Goal: Task Accomplishment & Management: Manage account settings

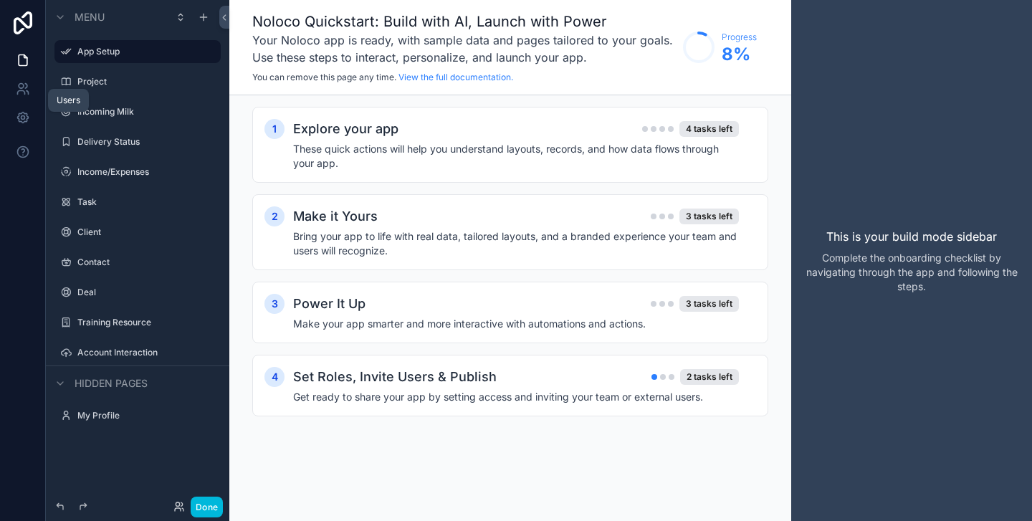
click at [21, 88] on icon at bounding box center [21, 86] width 5 height 5
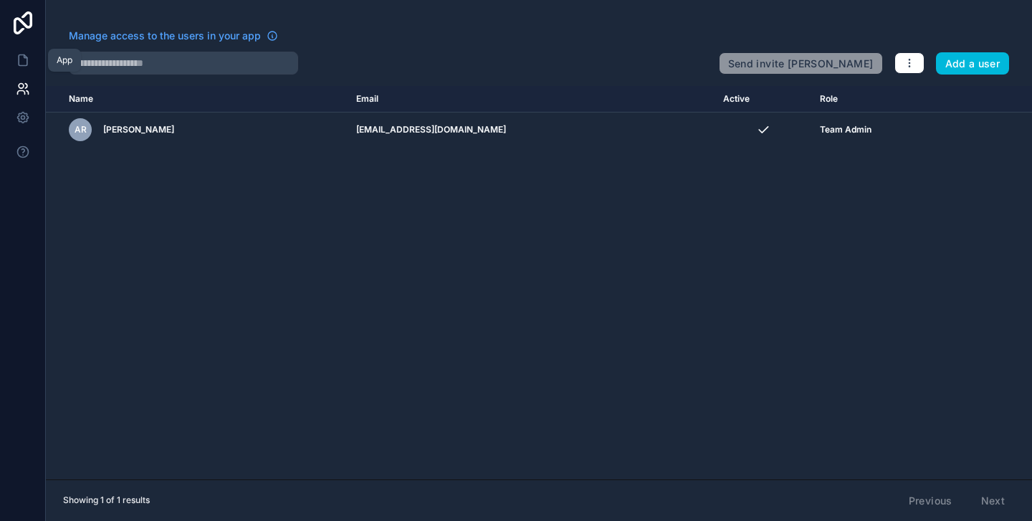
click at [26, 59] on icon at bounding box center [23, 60] width 14 height 14
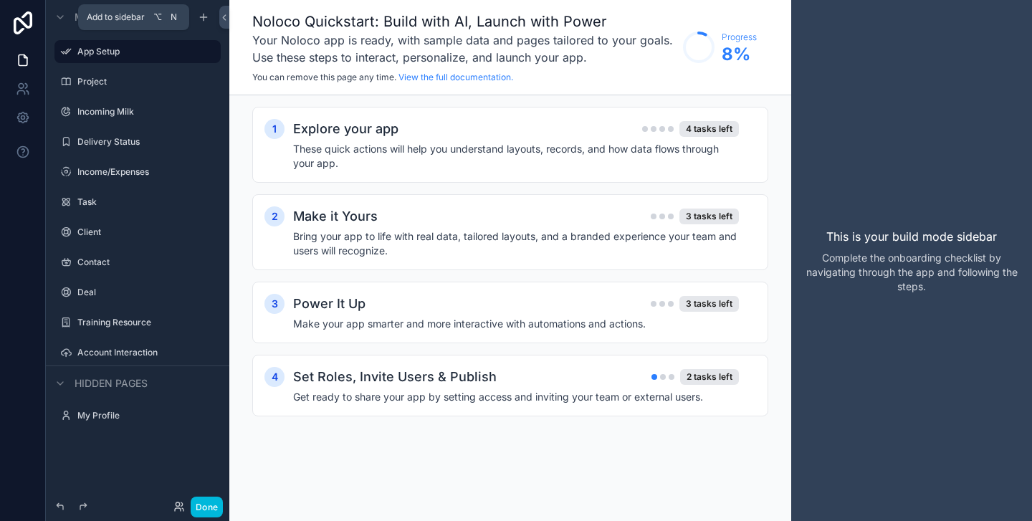
click at [205, 14] on icon "scrollable content" at bounding box center [203, 16] width 11 height 11
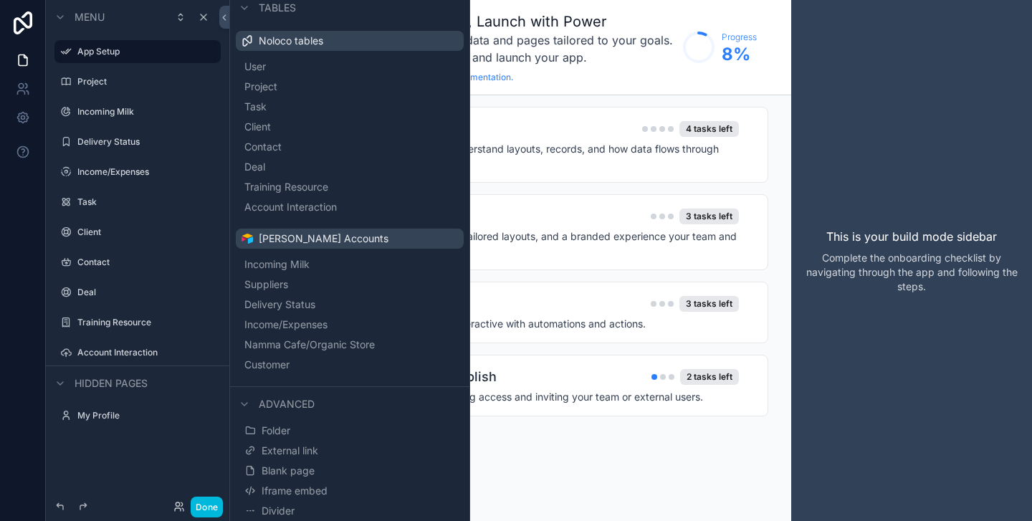
scroll to position [44, 0]
click at [297, 263] on span "Incoming Milk" at bounding box center [276, 264] width 65 height 14
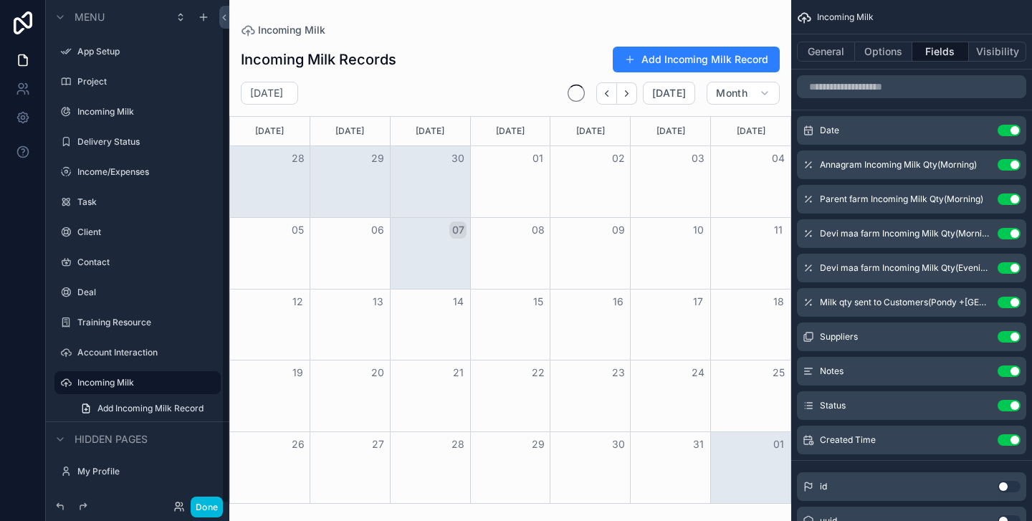
scroll to position [4, 0]
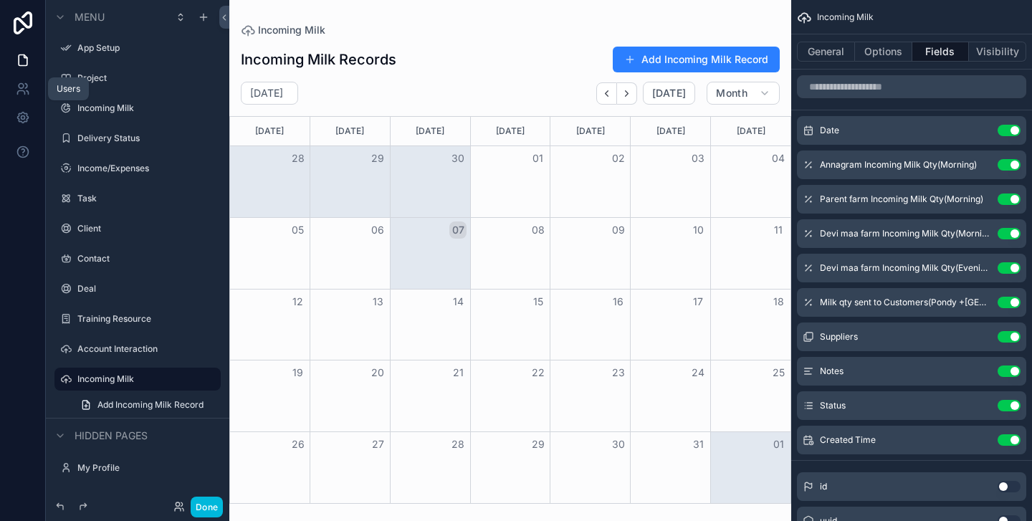
click at [24, 83] on icon at bounding box center [23, 89] width 14 height 14
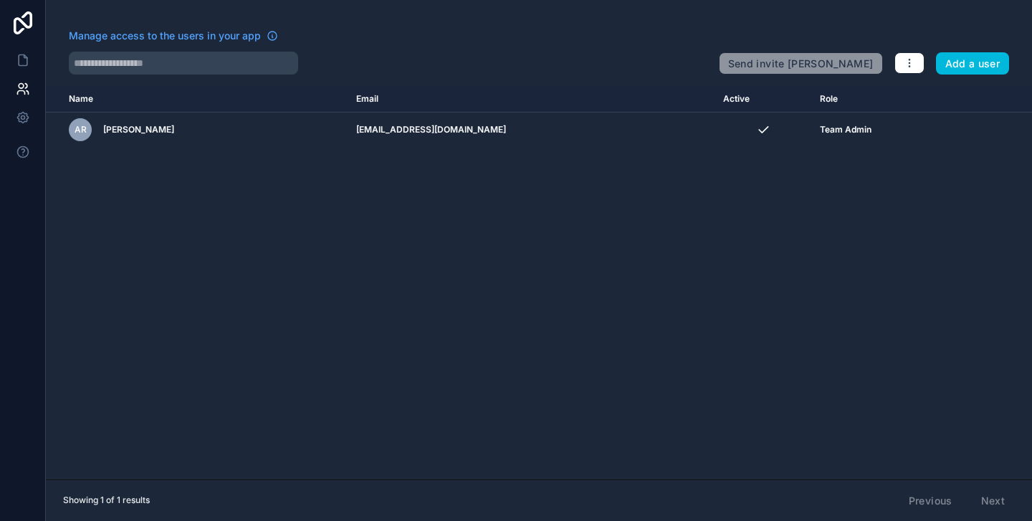
click at [23, 24] on icon at bounding box center [23, 22] width 19 height 23
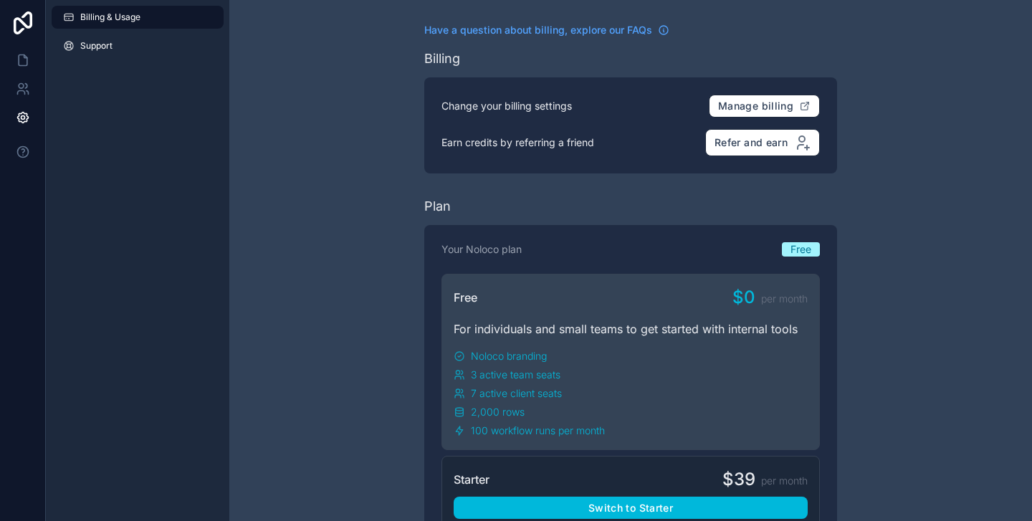
click at [84, 45] on span "Support" at bounding box center [96, 45] width 32 height 11
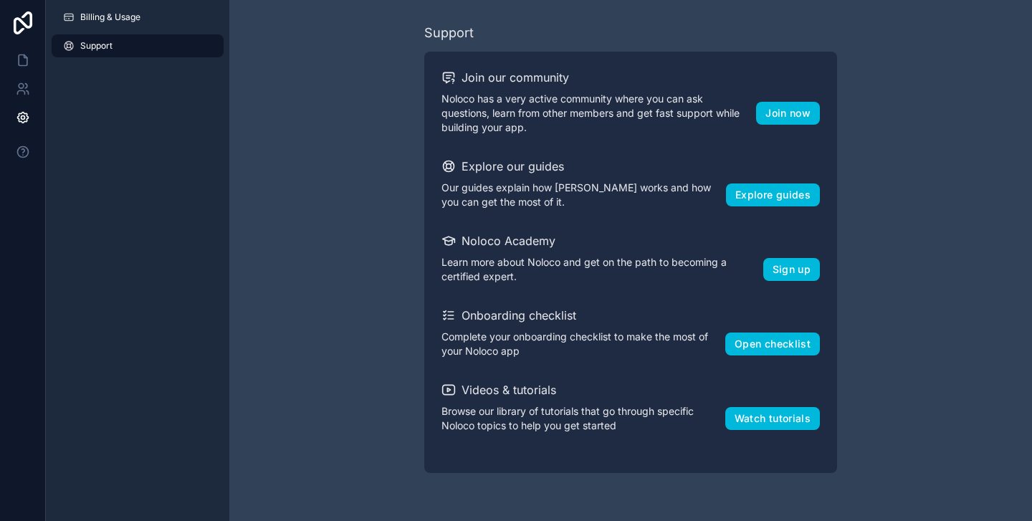
click at [30, 17] on icon at bounding box center [23, 22] width 19 height 23
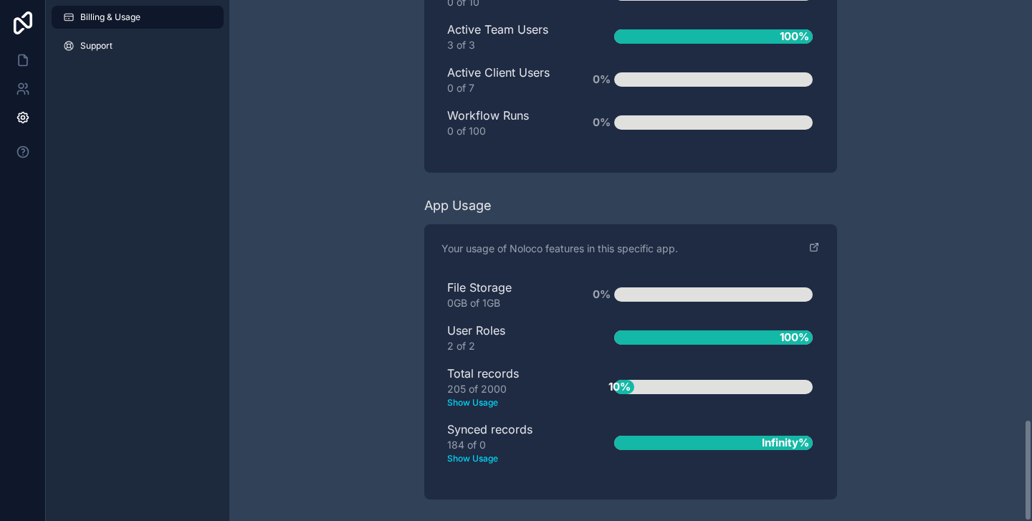
scroll to position [2140, 0]
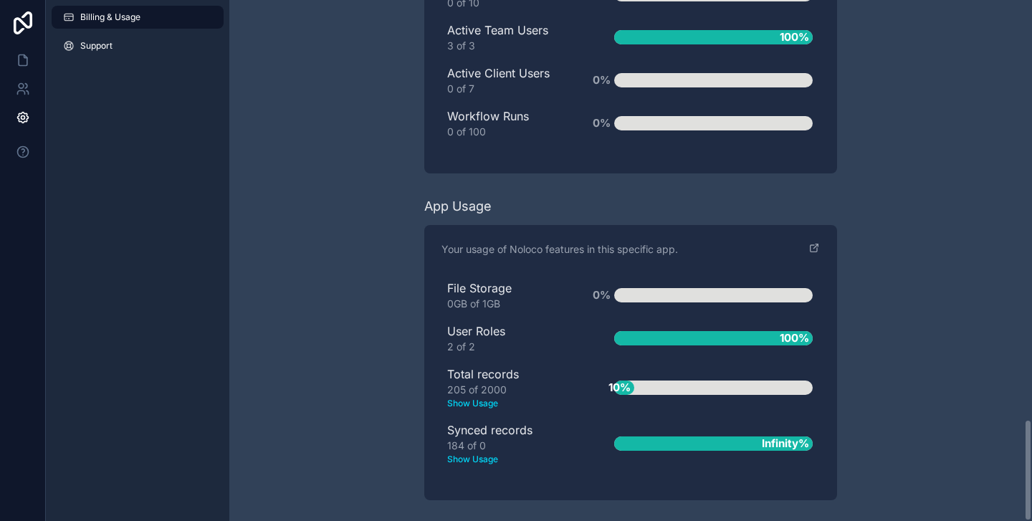
click at [93, 57] on div "Billing & Usage Support" at bounding box center [137, 34] width 183 height 69
click at [95, 44] on span "Support" at bounding box center [96, 45] width 32 height 11
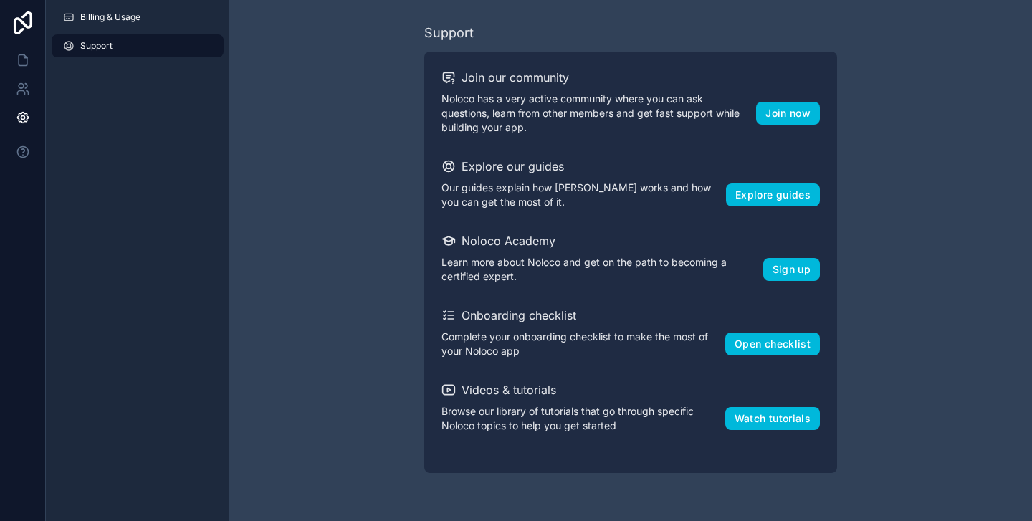
click at [144, 25] on link "Billing & Usage" at bounding box center [138, 17] width 172 height 23
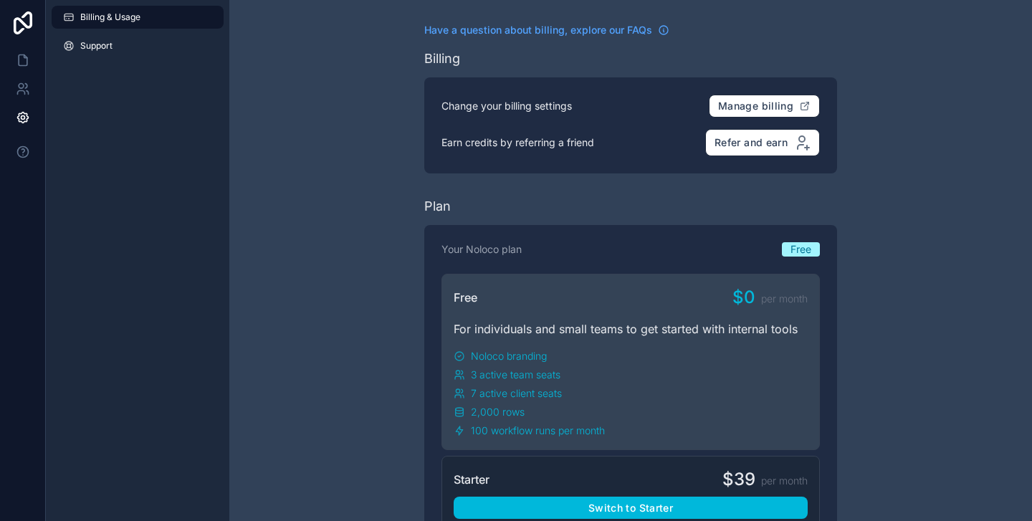
click at [90, 44] on span "Support" at bounding box center [96, 45] width 32 height 11
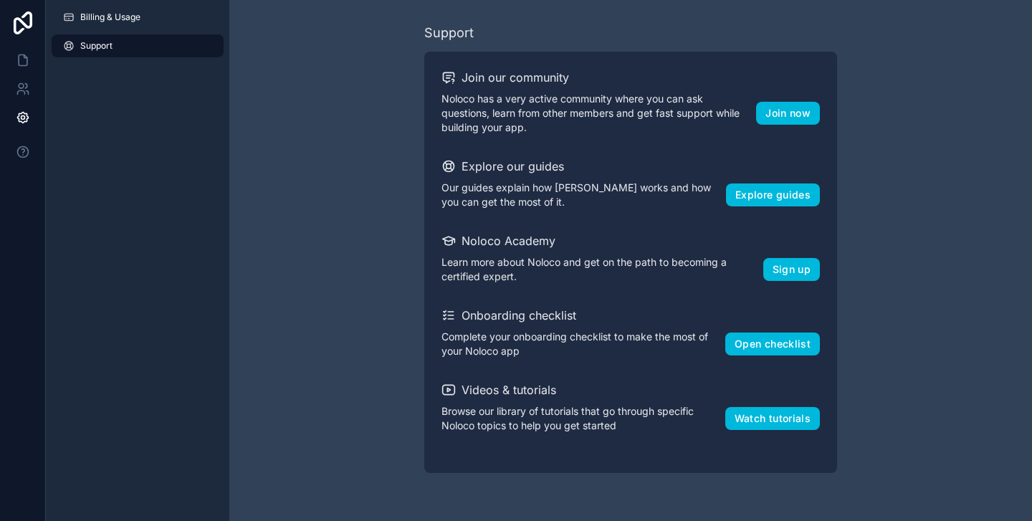
click at [30, 28] on icon at bounding box center [23, 22] width 19 height 23
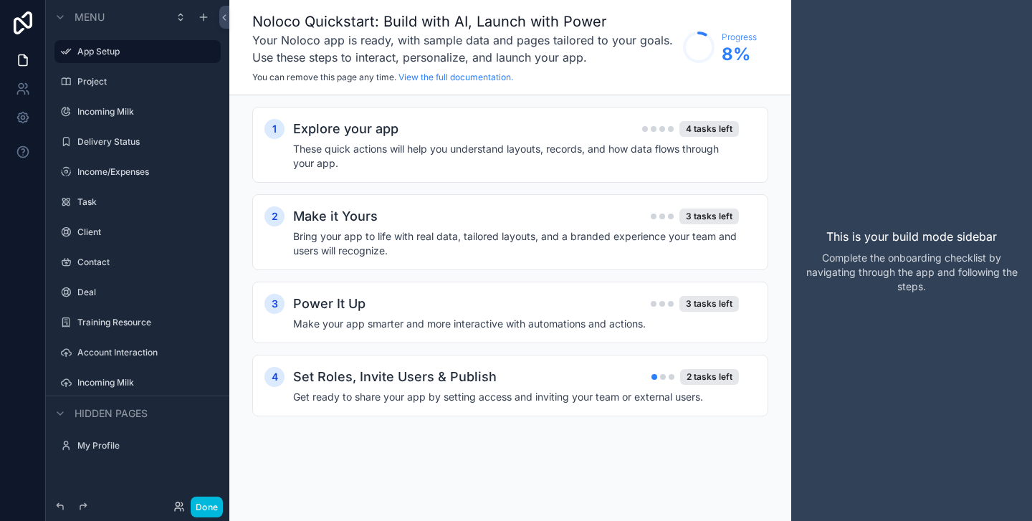
click at [0, 0] on icon "scrollable content" at bounding box center [0, 0] width 0 height 0
click at [872, 150] on div "This is your build mode sidebar Complete the onboarding checklist by navigating…" at bounding box center [911, 260] width 241 height 521
click at [180, 507] on icon at bounding box center [178, 506] width 11 height 11
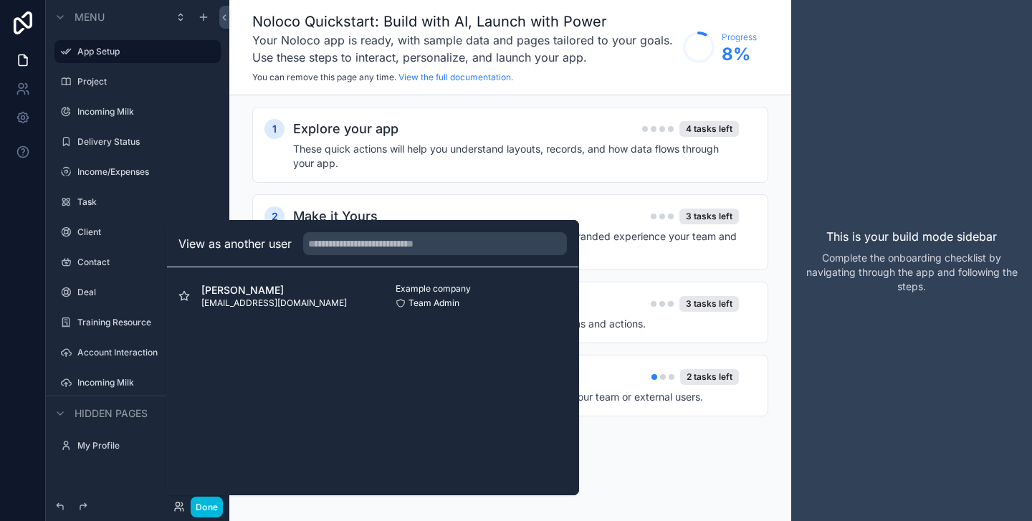
click at [21, 226] on div at bounding box center [23, 260] width 46 height 521
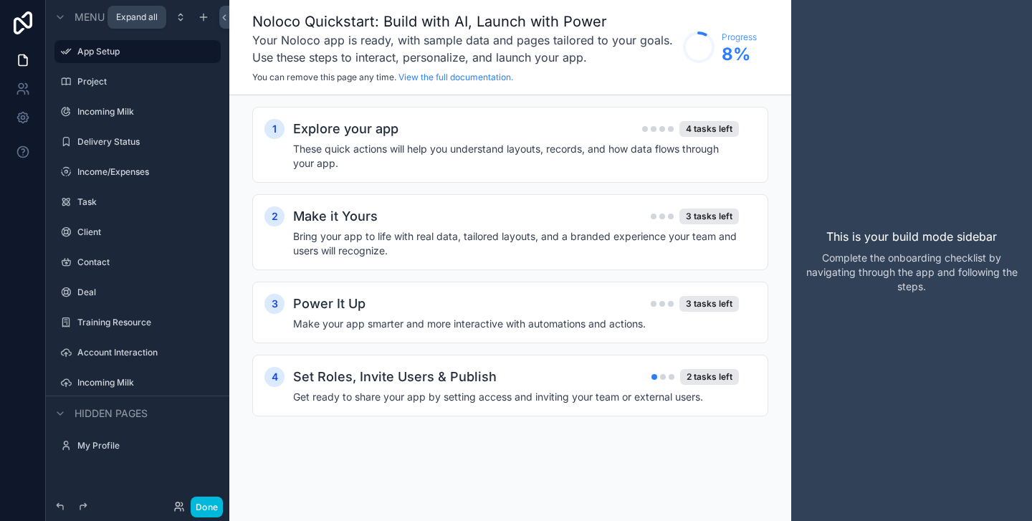
click at [185, 17] on icon "scrollable content" at bounding box center [180, 16] width 11 height 11
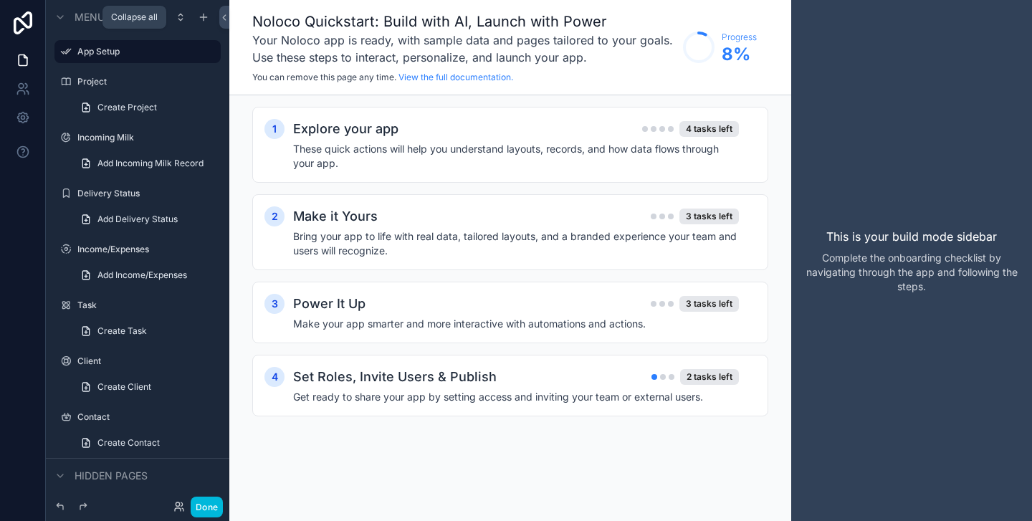
click at [183, 17] on icon "scrollable content" at bounding box center [180, 16] width 11 height 11
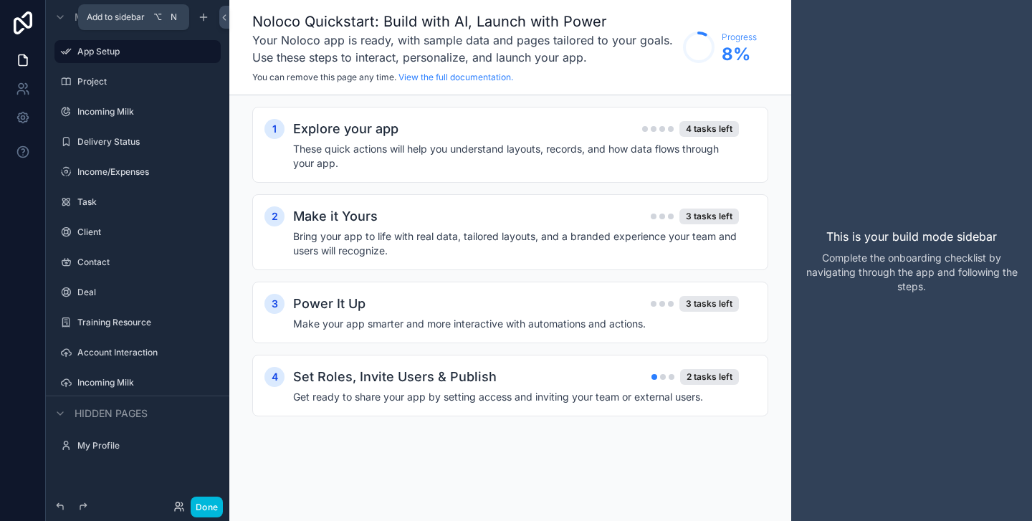
click at [200, 19] on icon "scrollable content" at bounding box center [203, 16] width 11 height 11
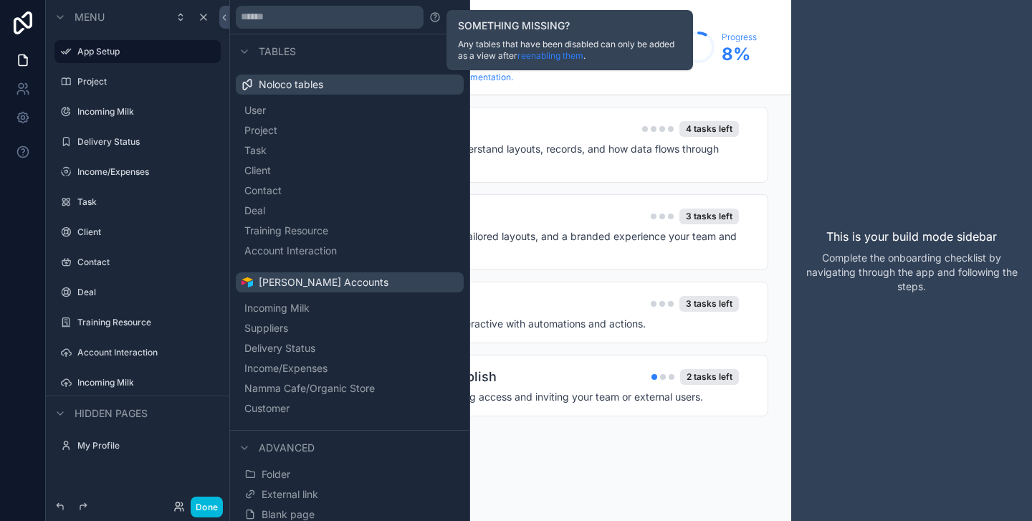
click at [434, 16] on icon at bounding box center [434, 16] width 11 height 11
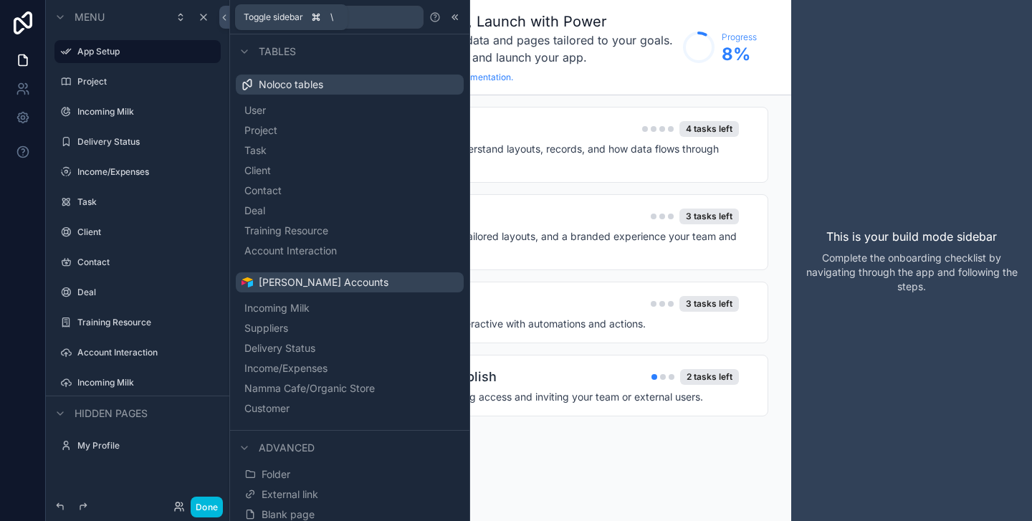
click at [223, 16] on icon at bounding box center [224, 17] width 10 height 11
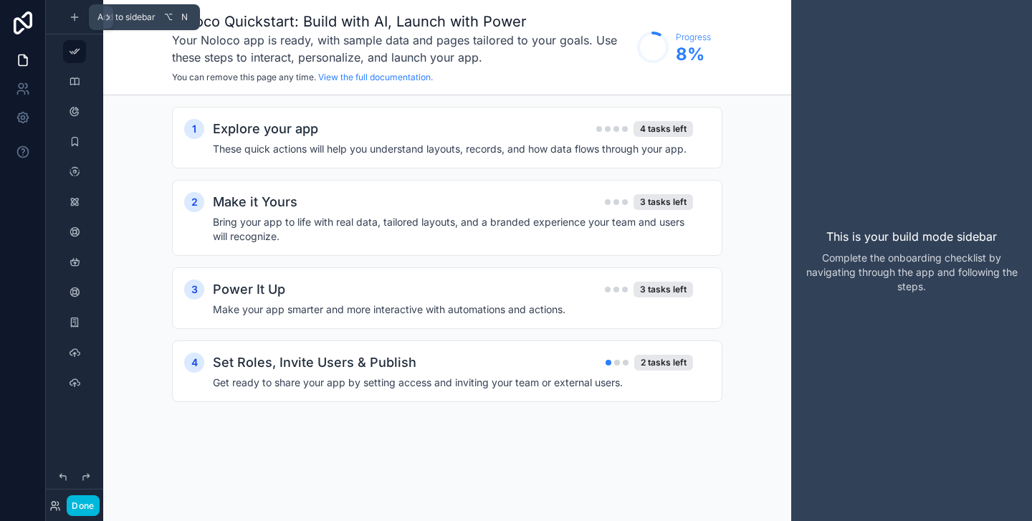
click at [71, 21] on icon "scrollable content" at bounding box center [74, 16] width 11 height 11
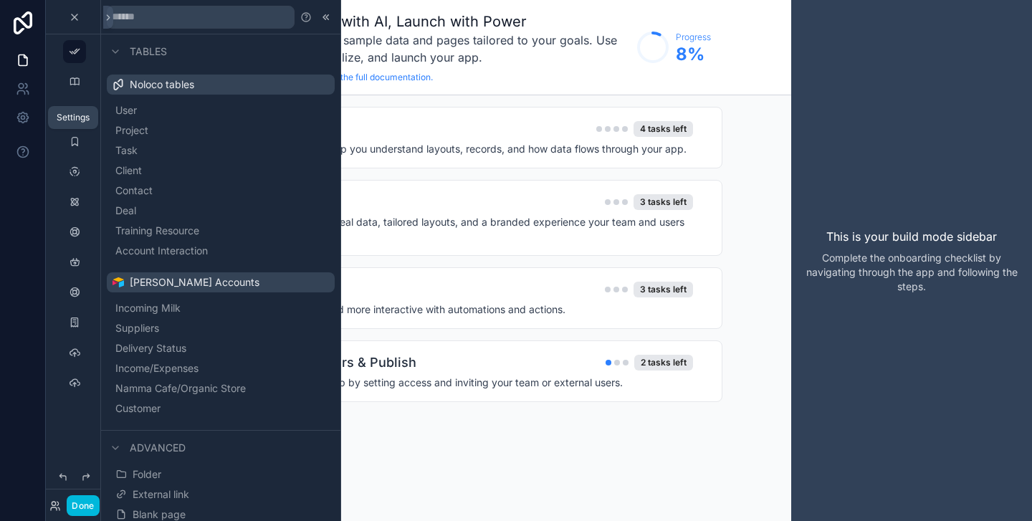
click at [25, 119] on icon at bounding box center [23, 117] width 14 height 14
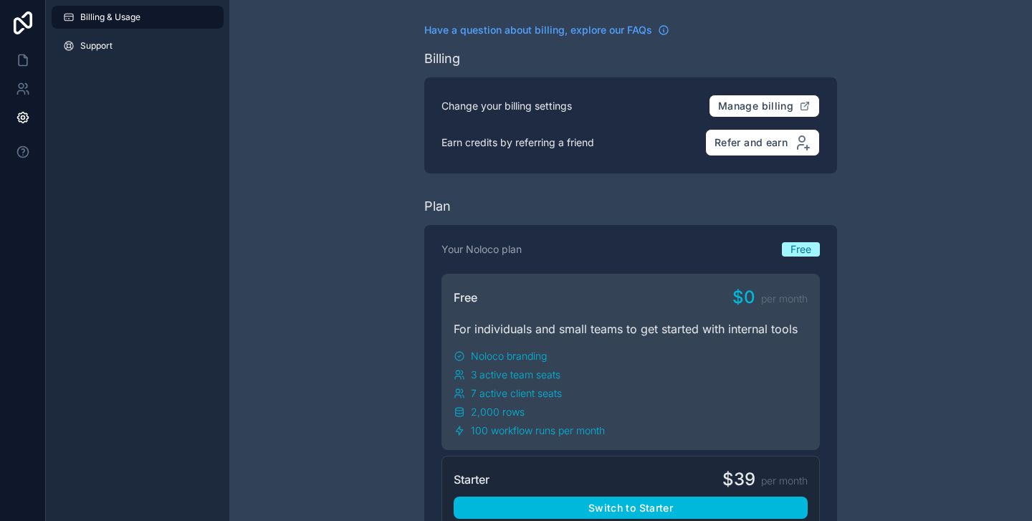
click at [105, 46] on span "Support" at bounding box center [96, 45] width 32 height 11
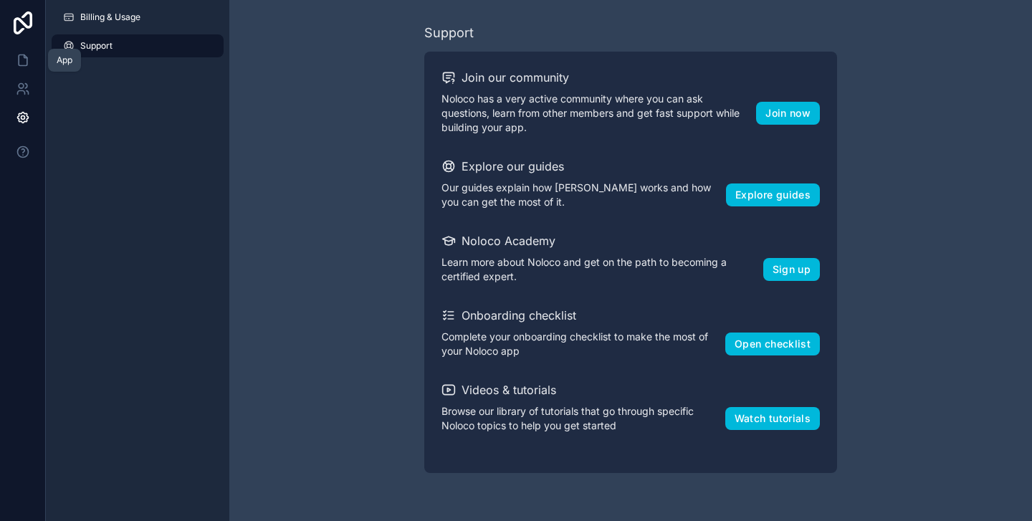
click at [22, 64] on icon at bounding box center [23, 60] width 14 height 14
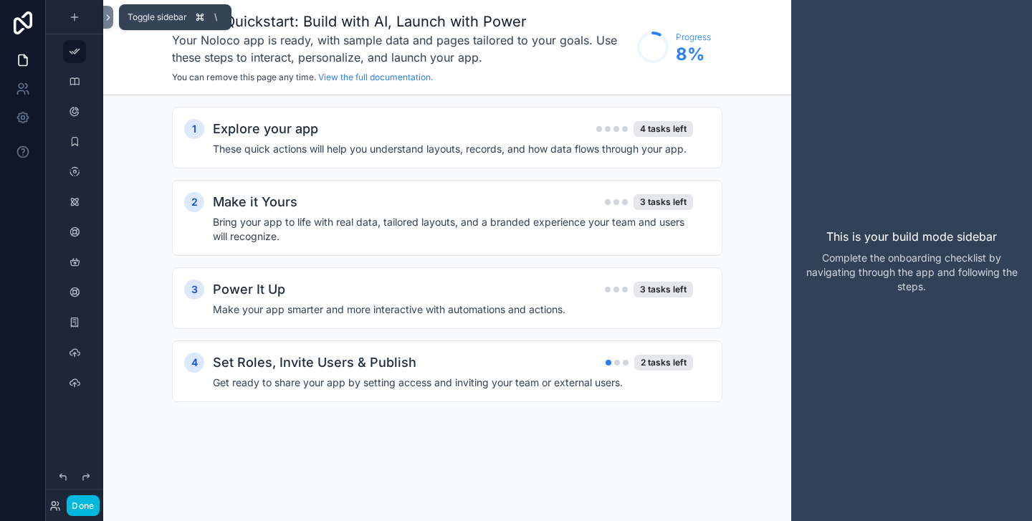
click at [110, 17] on icon at bounding box center [108, 17] width 3 height 5
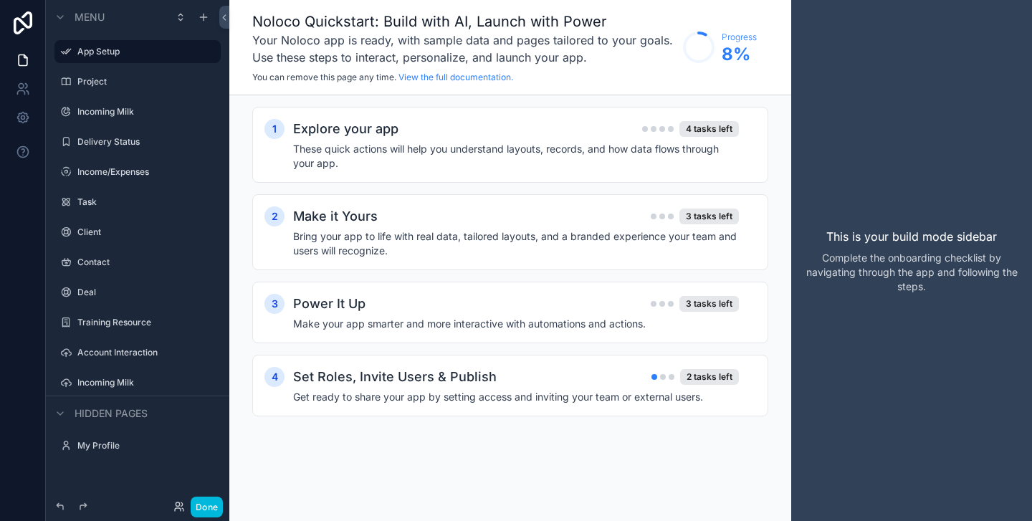
click at [0, 0] on icon "scrollable content" at bounding box center [0, 0] width 0 height 0
click at [265, 87] on span "Remove" at bounding box center [274, 87] width 38 height 14
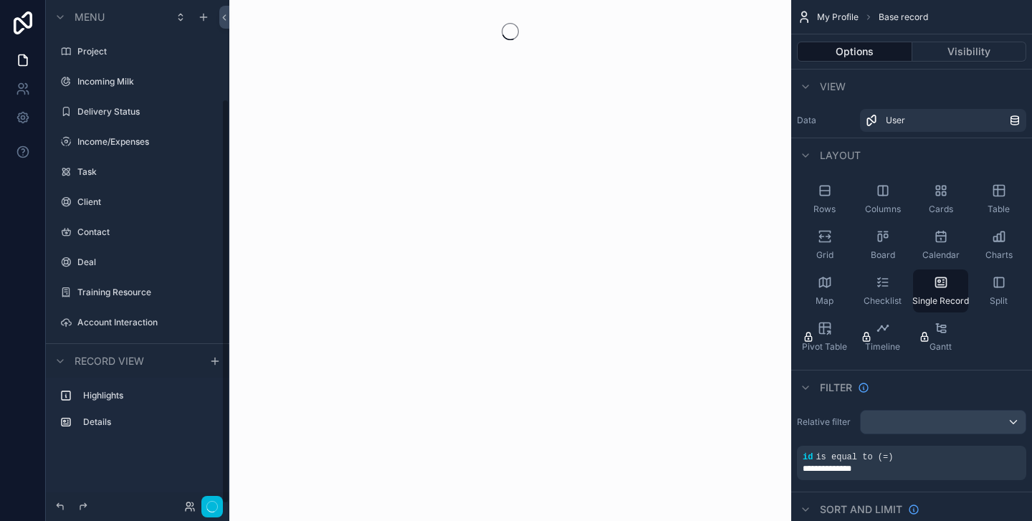
scroll to position [123, 0]
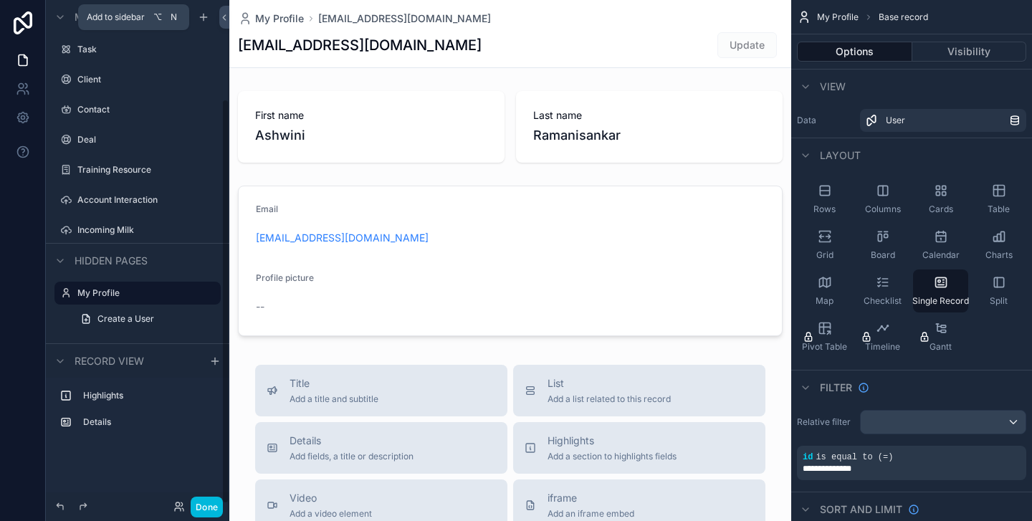
click at [204, 14] on icon "scrollable content" at bounding box center [203, 16] width 11 height 11
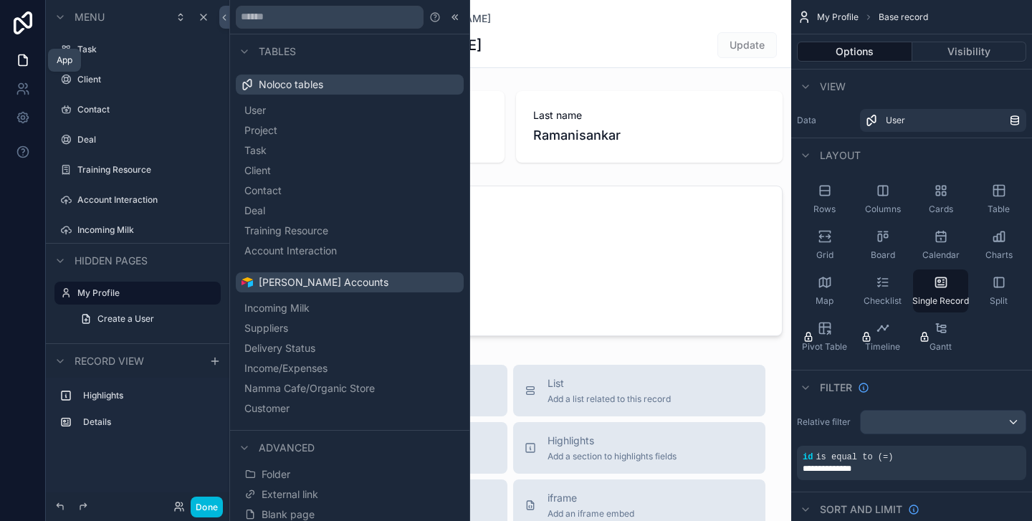
click at [21, 63] on icon at bounding box center [23, 60] width 14 height 14
click at [24, 93] on icon at bounding box center [23, 89] width 14 height 14
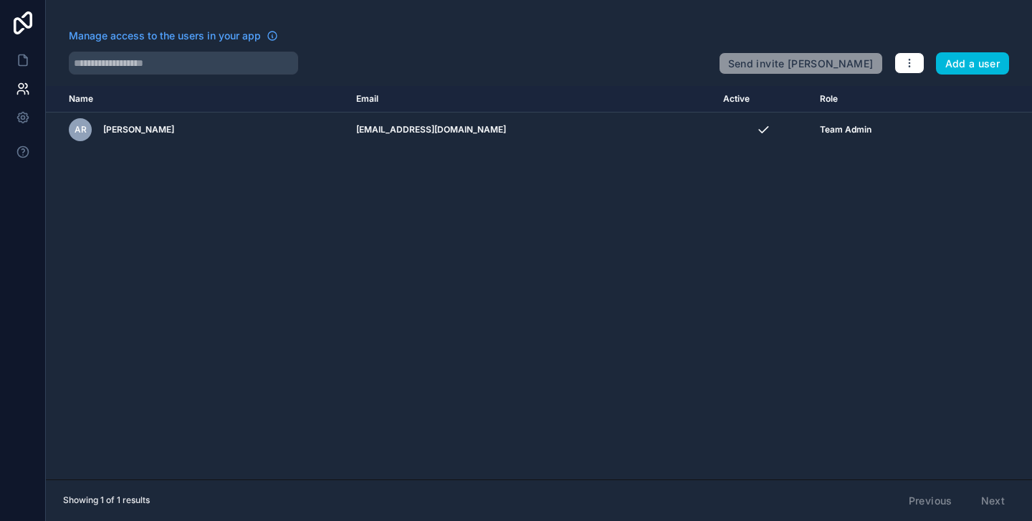
click at [901, 62] on button "button" at bounding box center [909, 62] width 30 height 21
click at [21, 121] on icon at bounding box center [22, 117] width 11 height 11
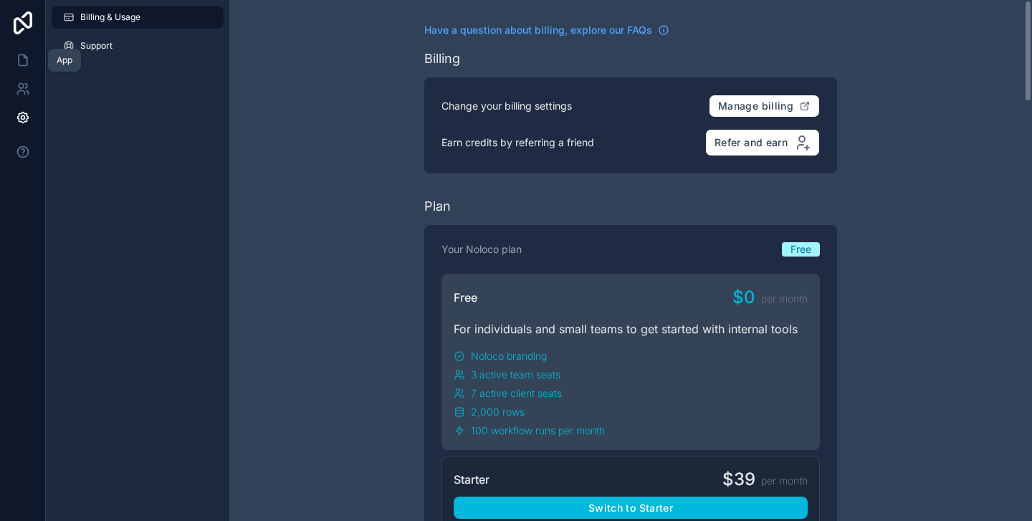
click at [24, 71] on link at bounding box center [22, 60] width 45 height 29
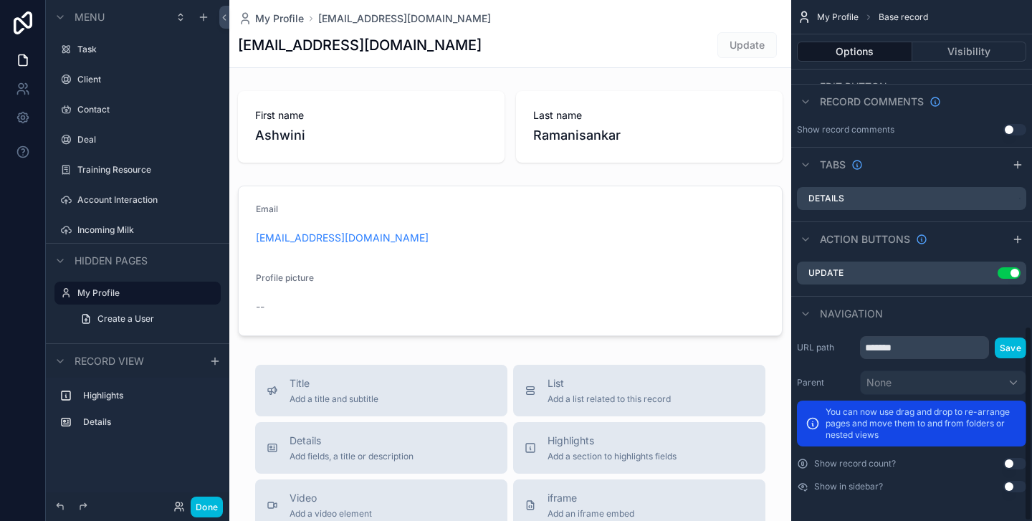
scroll to position [869, 0]
click at [19, 28] on icon at bounding box center [23, 22] width 29 height 23
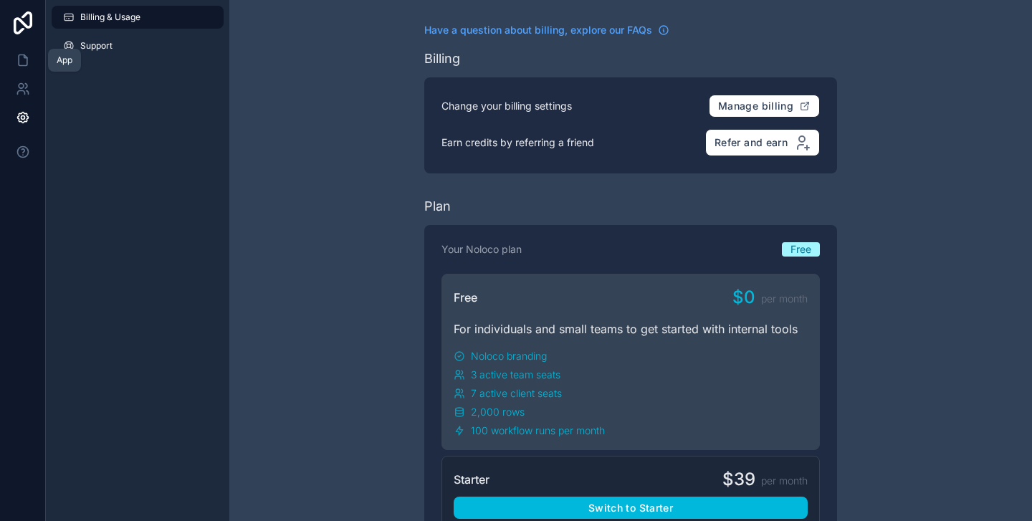
click at [22, 57] on icon at bounding box center [23, 60] width 14 height 14
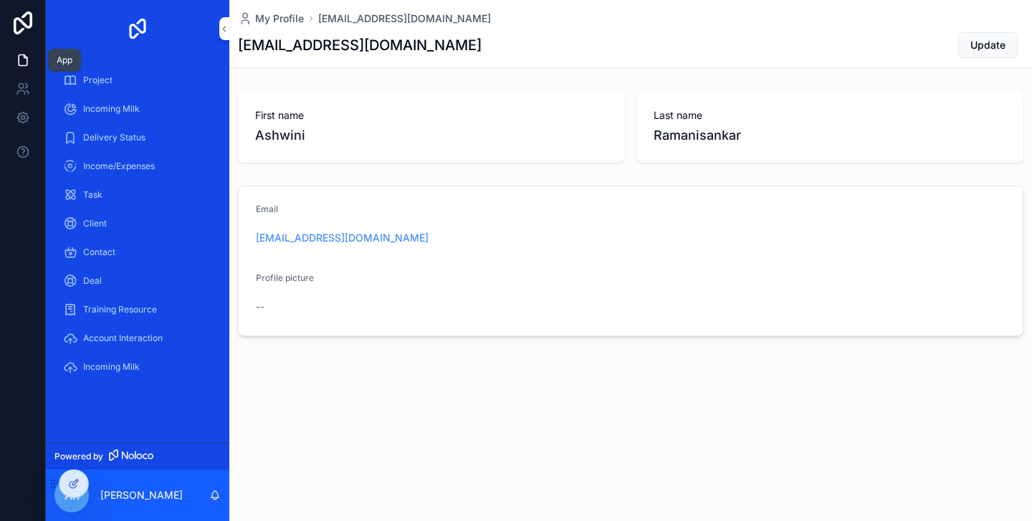
click at [22, 60] on icon at bounding box center [23, 60] width 14 height 14
click at [23, 22] on icon at bounding box center [23, 22] width 19 height 23
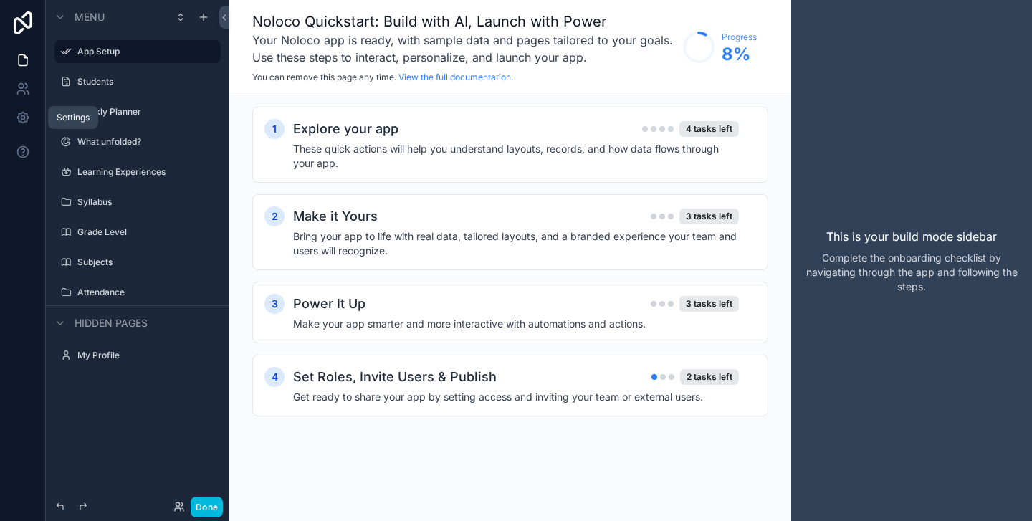
click at [22, 120] on icon at bounding box center [23, 117] width 14 height 14
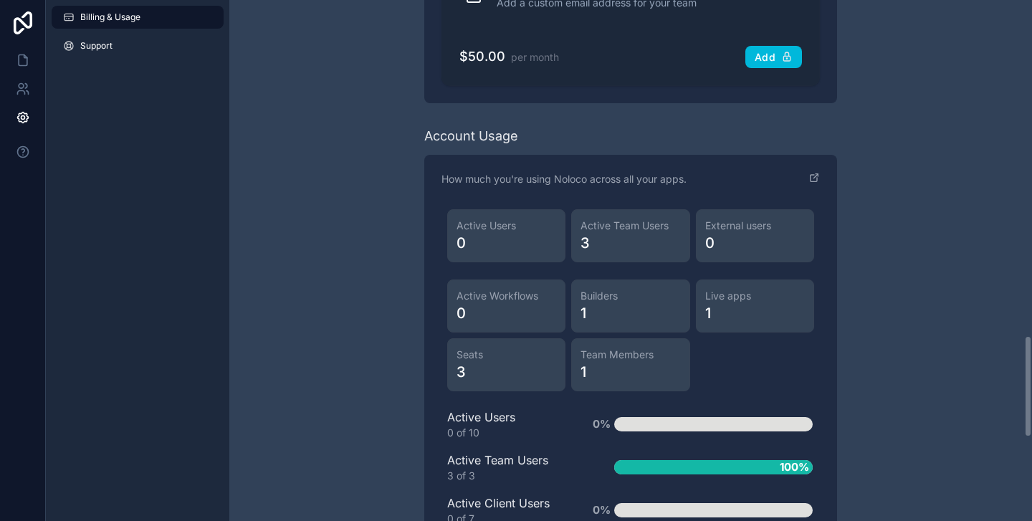
scroll to position [1713, 0]
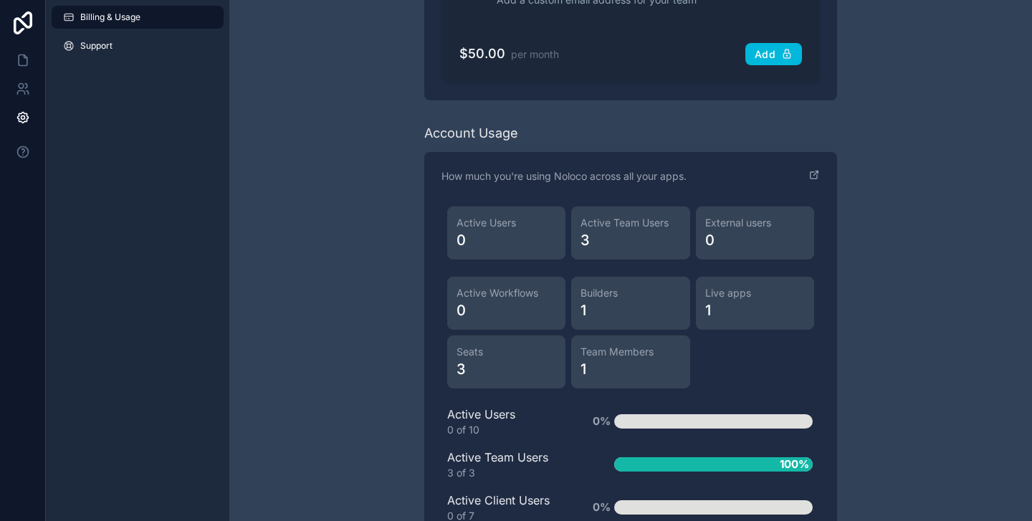
click at [728, 292] on span "Live apps" at bounding box center [755, 293] width 100 height 14
click at [813, 172] on icon "scrollable content" at bounding box center [813, 174] width 11 height 11
click at [32, 24] on icon at bounding box center [23, 22] width 19 height 23
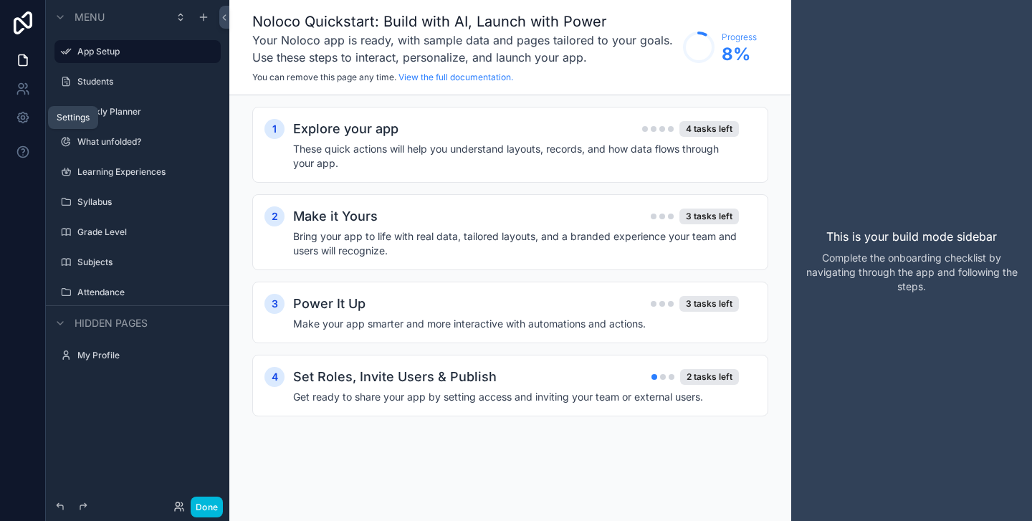
click at [30, 112] on link at bounding box center [22, 117] width 45 height 29
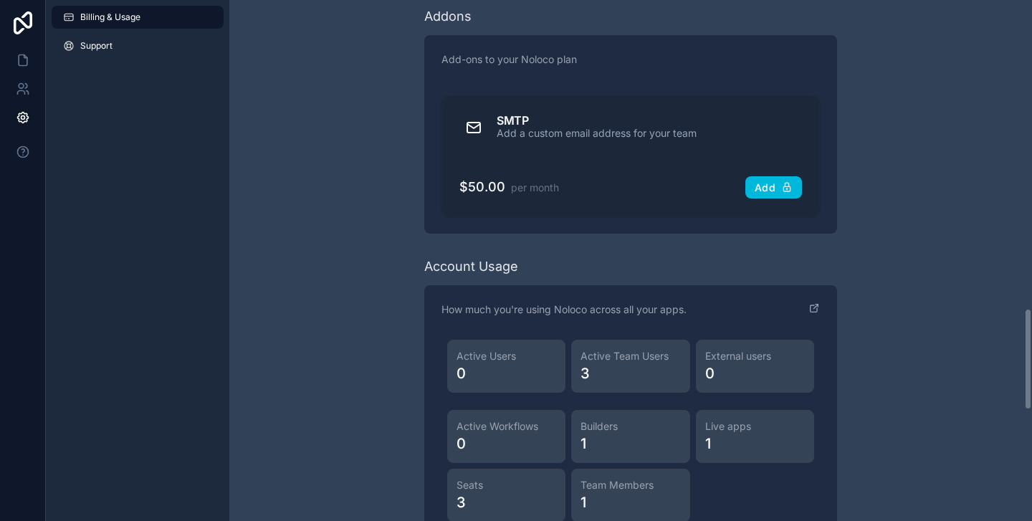
scroll to position [1576, 0]
click at [738, 454] on span "1" at bounding box center [755, 447] width 100 height 20
click at [737, 454] on span "1" at bounding box center [755, 447] width 100 height 20
click at [737, 453] on span "1" at bounding box center [755, 447] width 100 height 20
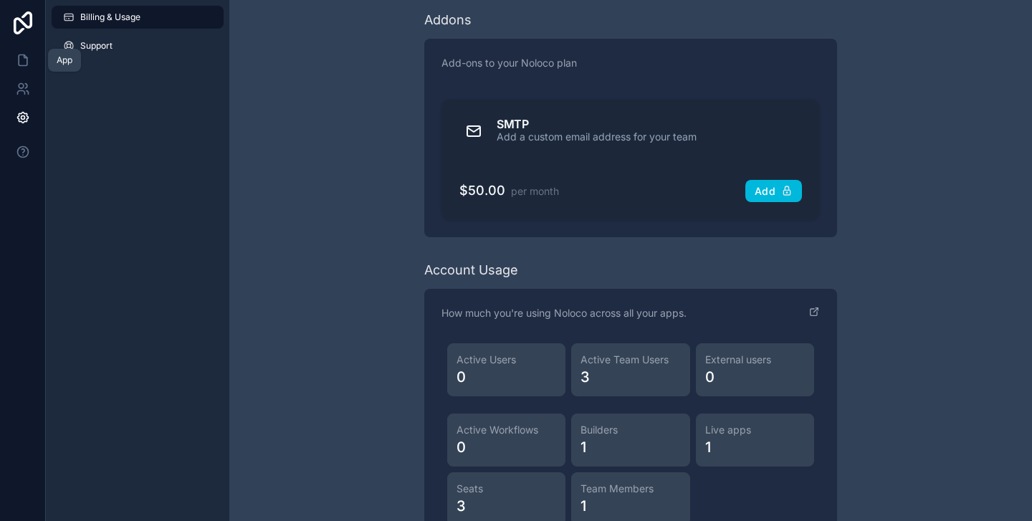
click at [25, 67] on link at bounding box center [22, 60] width 45 height 29
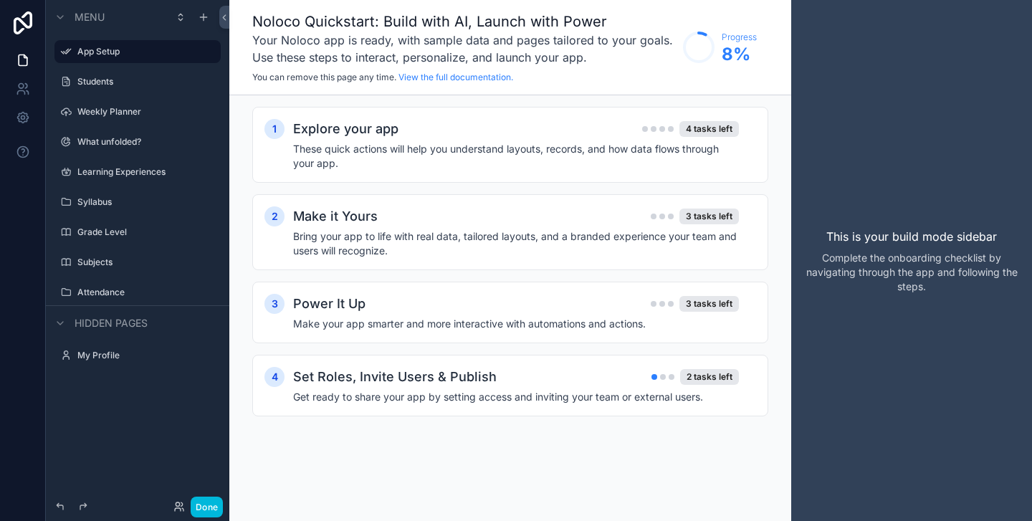
click at [704, 384] on div "2 tasks left" at bounding box center [709, 377] width 59 height 16
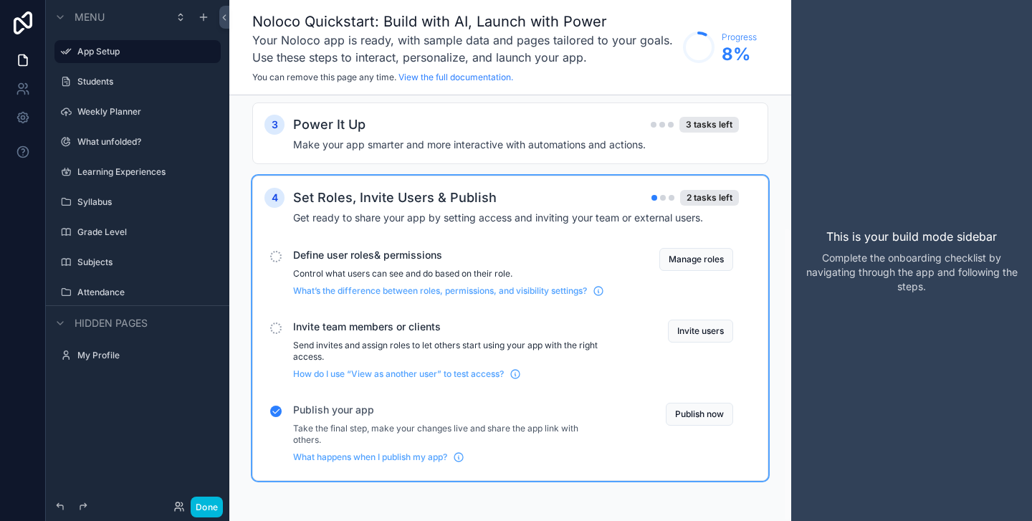
scroll to position [191, 0]
click at [274, 411] on icon "scrollable content" at bounding box center [276, 411] width 10 height 10
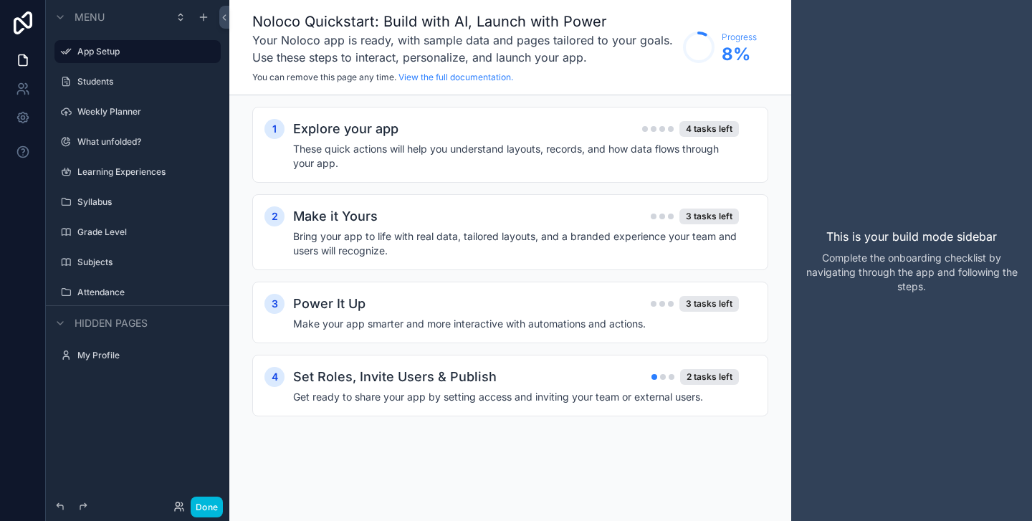
click at [698, 382] on div "2 tasks left" at bounding box center [709, 377] width 59 height 16
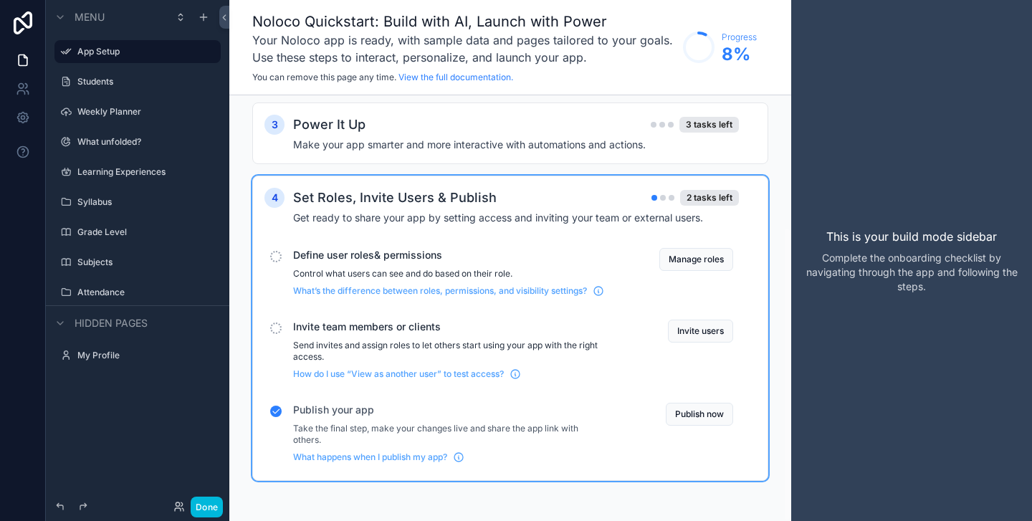
scroll to position [191, 0]
click at [705, 415] on button "Publish now" at bounding box center [699, 414] width 67 height 23
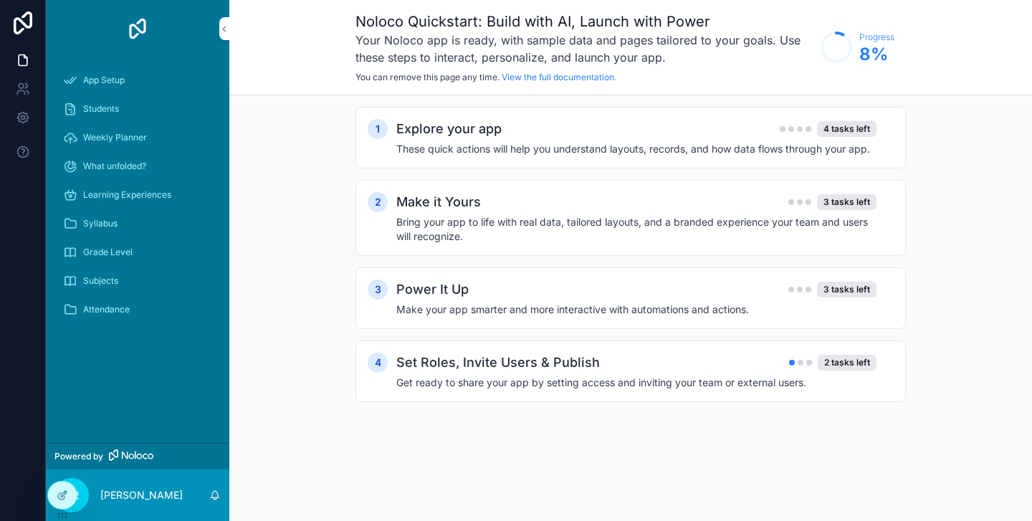
click at [824, 375] on h4 "Get ready to share your app by setting access and inviting your team or externa…" at bounding box center [636, 382] width 480 height 14
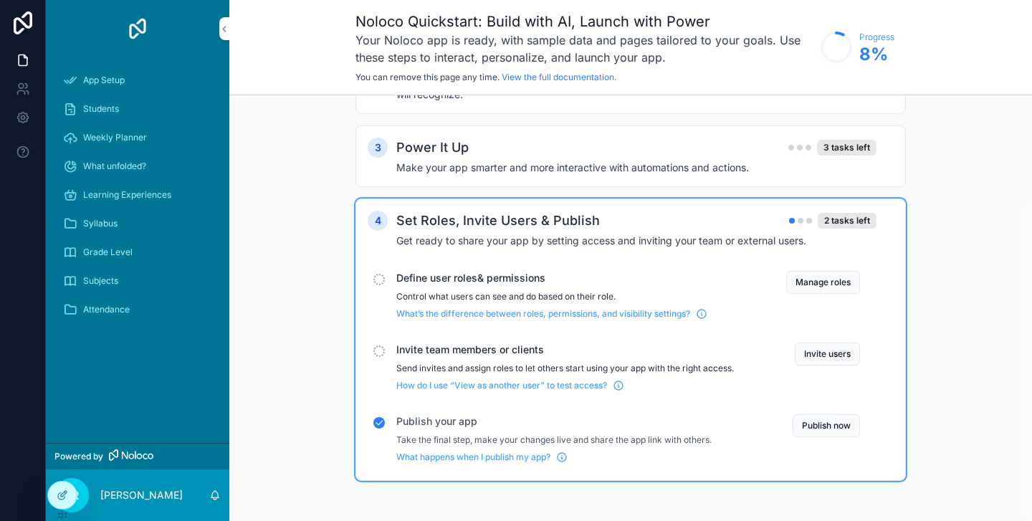
scroll to position [142, 0]
click at [413, 458] on span "What happens when I publish my app?" at bounding box center [473, 456] width 154 height 11
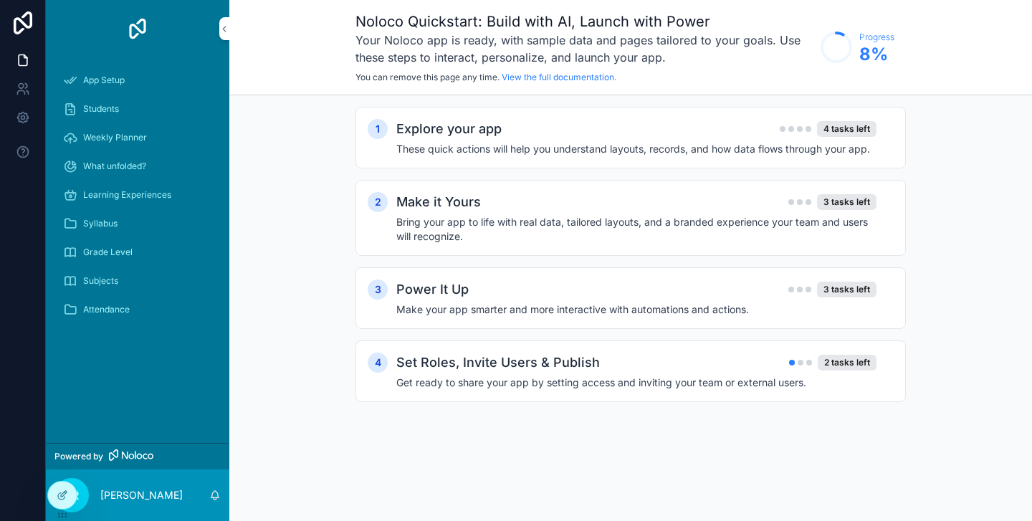
scroll to position [0, 0]
click at [75, 502] on div at bounding box center [62, 495] width 29 height 27
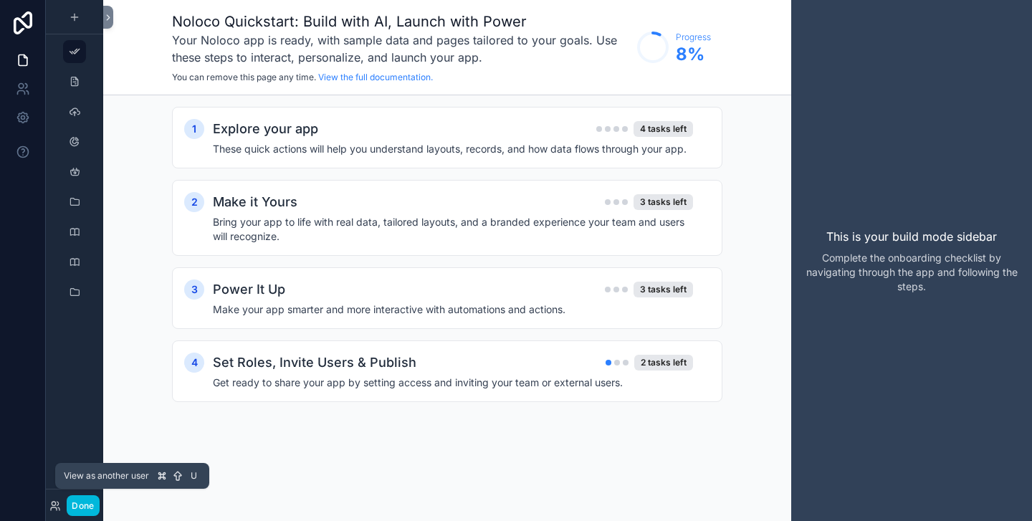
click at [57, 502] on icon at bounding box center [54, 505] width 11 height 11
click at [79, 510] on button "Done" at bounding box center [83, 505] width 32 height 21
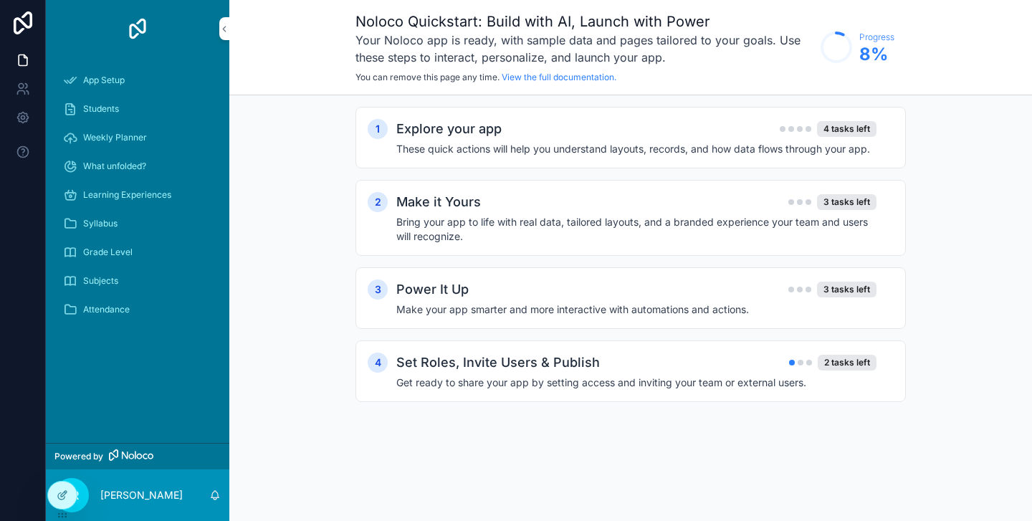
click at [142, 497] on p "[PERSON_NAME]" at bounding box center [141, 495] width 82 height 14
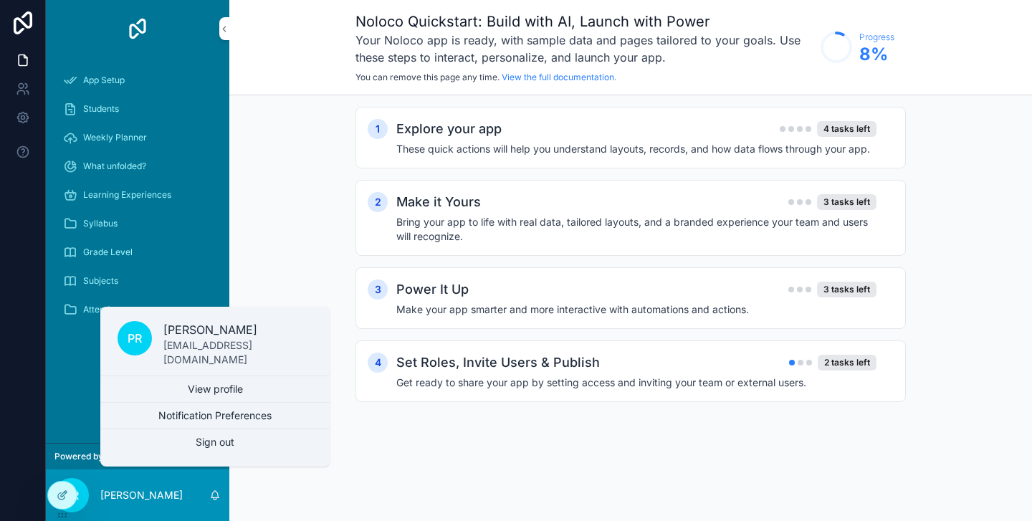
click at [217, 443] on button "Sign out" at bounding box center [214, 442] width 229 height 26
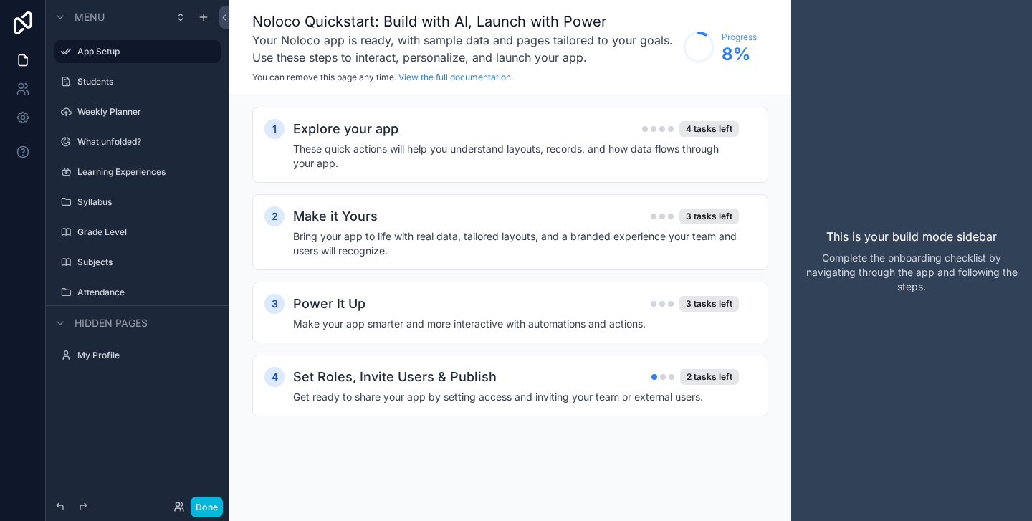
click at [155, 435] on div "Menu App Setup Students Weekly Planner What unfolded? Learning Experiences Syll…" at bounding box center [137, 252] width 183 height 504
click at [24, 117] on icon at bounding box center [23, 118] width 4 height 4
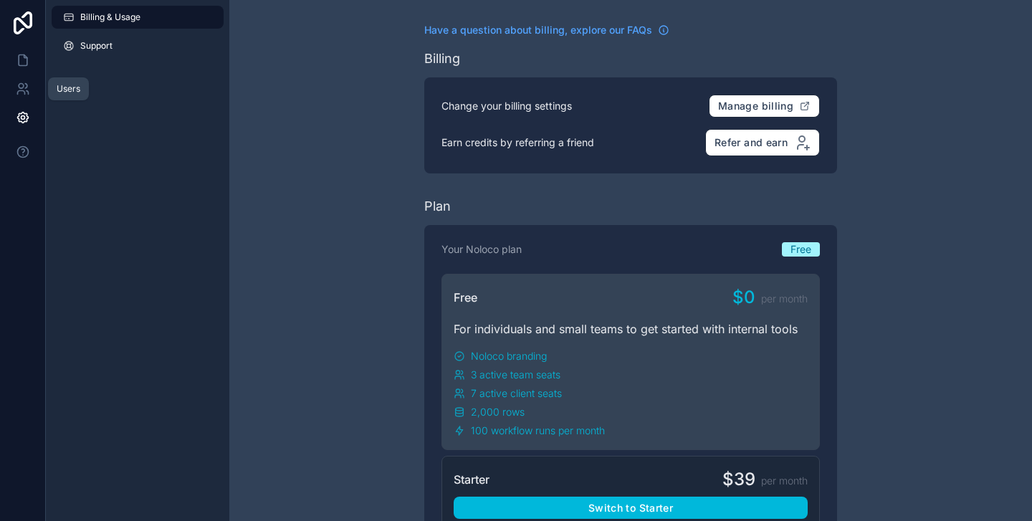
click at [25, 80] on link at bounding box center [22, 89] width 45 height 29
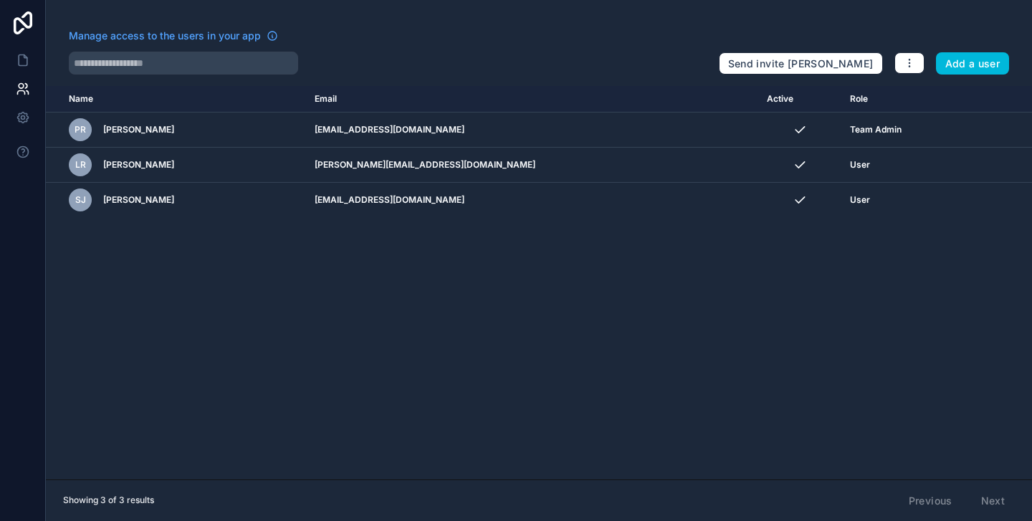
click at [0, 0] on icon "scrollable content" at bounding box center [0, 0] width 0 height 0
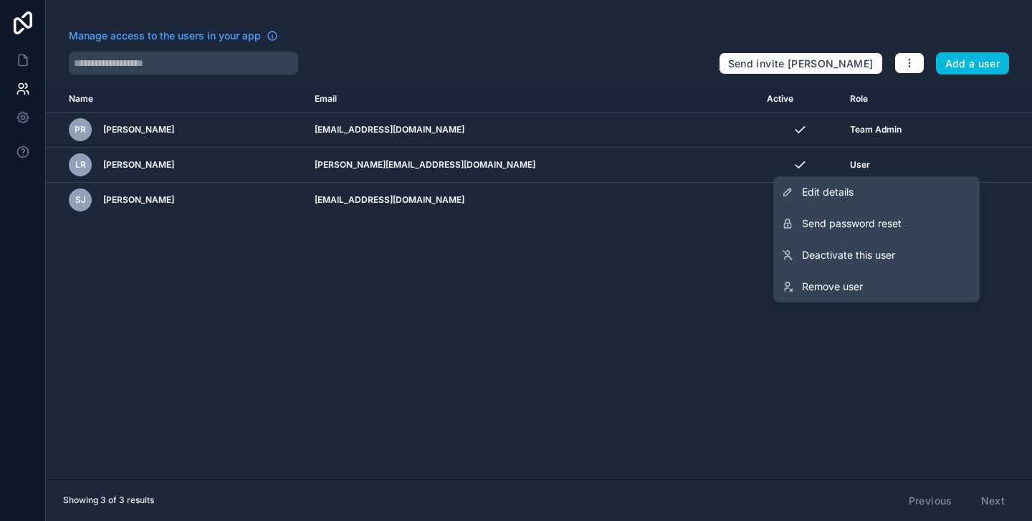
click at [818, 291] on span "Remove user" at bounding box center [832, 286] width 61 height 14
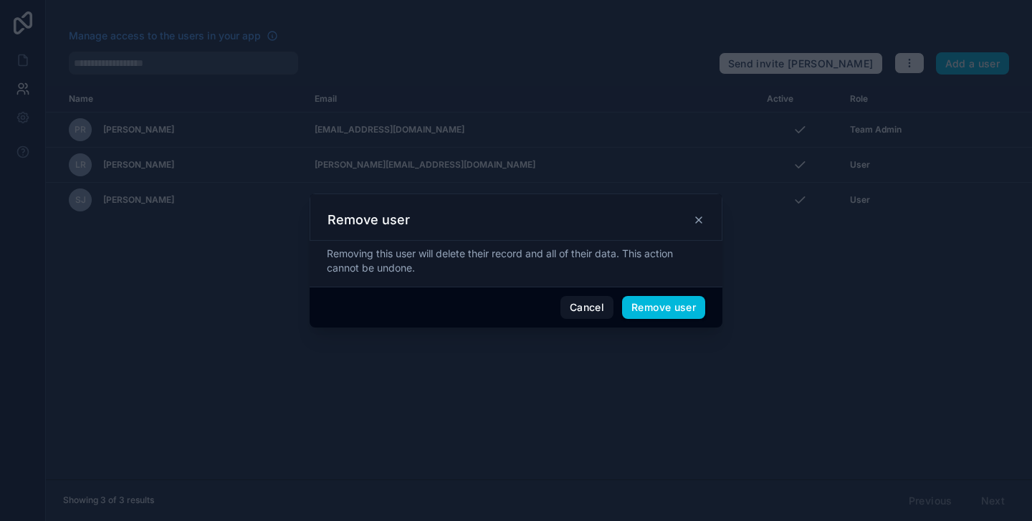
click at [659, 312] on button "Remove user" at bounding box center [663, 307] width 83 height 23
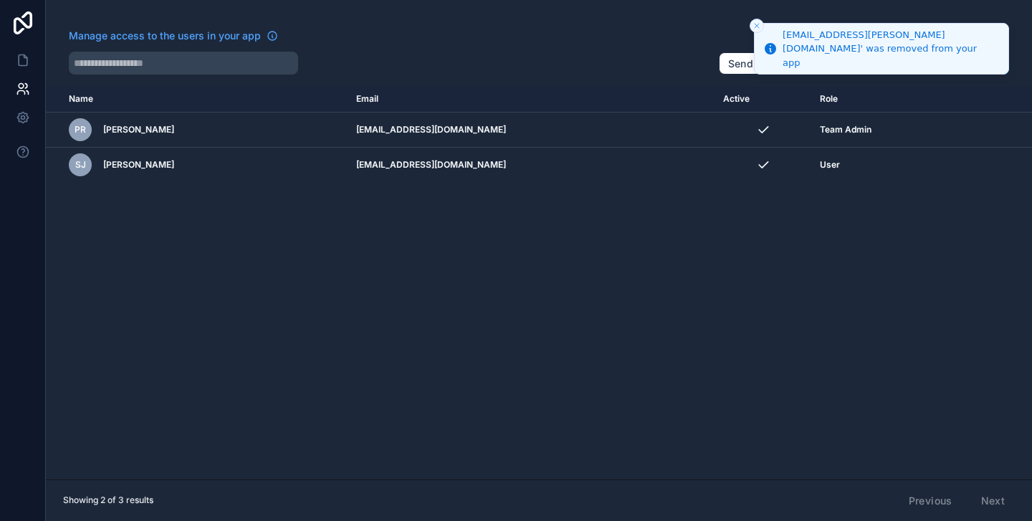
click at [762, 21] on button "Close toast" at bounding box center [757, 26] width 14 height 14
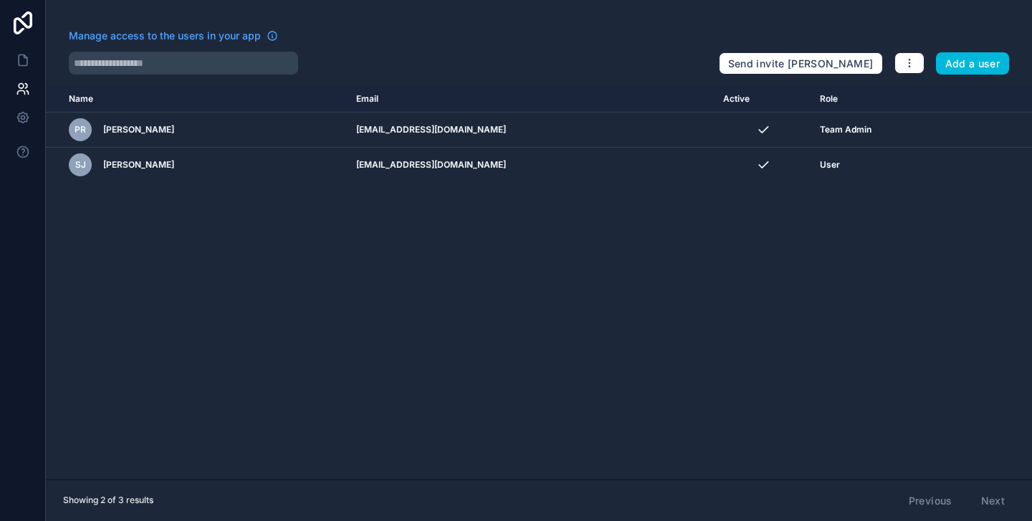
click at [916, 68] on button "button" at bounding box center [909, 62] width 30 height 21
click at [24, 67] on icon at bounding box center [23, 60] width 14 height 14
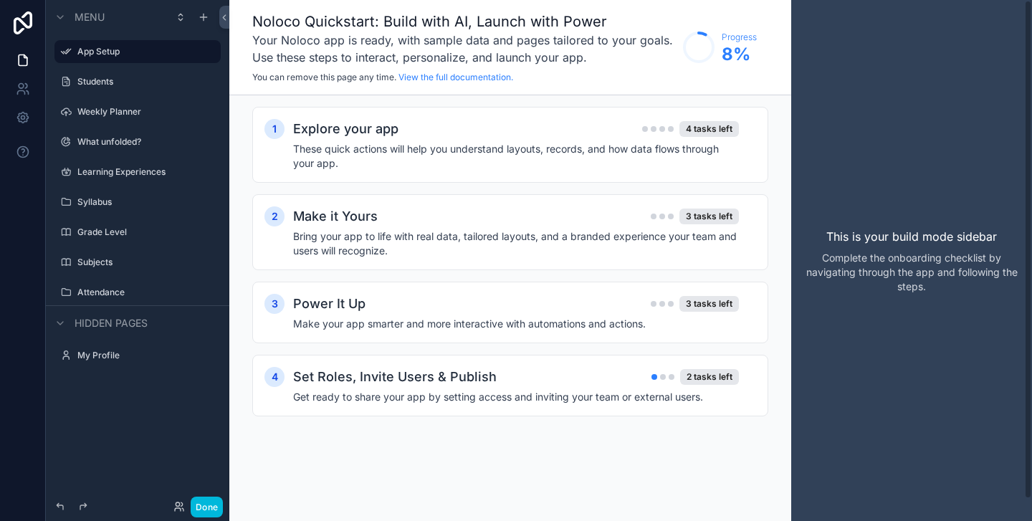
click at [868, 149] on div "This is your build mode sidebar Complete the onboarding checklist by navigating…" at bounding box center [911, 260] width 241 height 521
click at [673, 376] on div "scrollable content" at bounding box center [672, 377] width 6 height 6
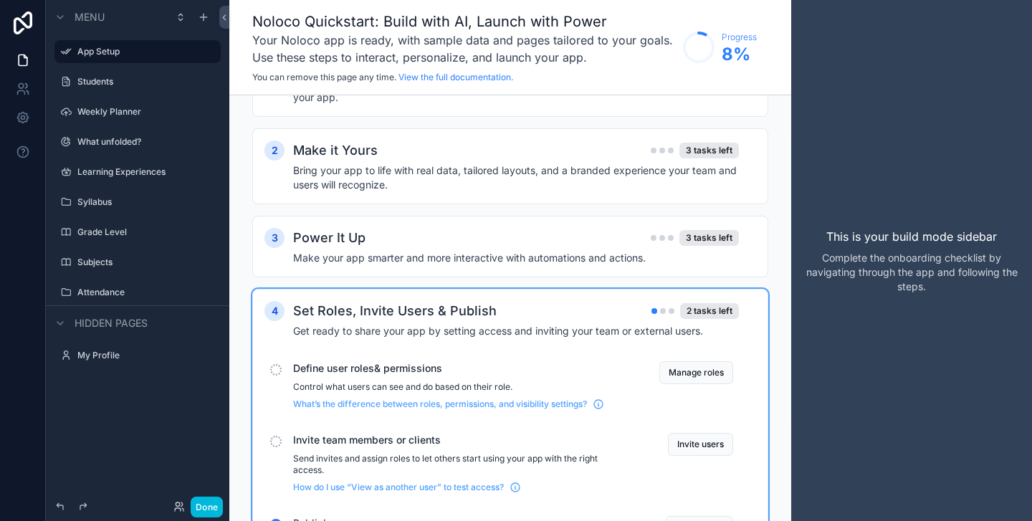
scroll to position [55, 0]
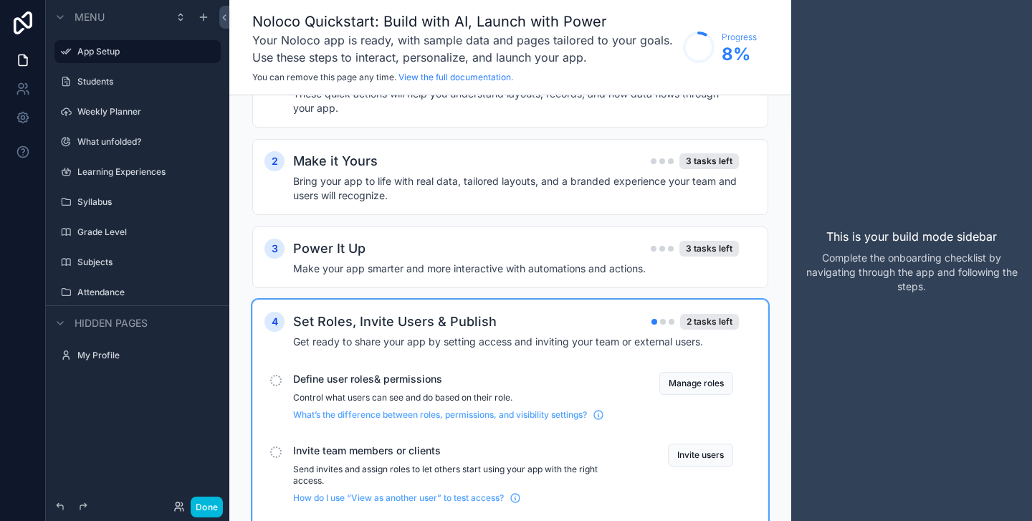
click at [672, 243] on div "3 tasks left" at bounding box center [695, 249] width 88 height 16
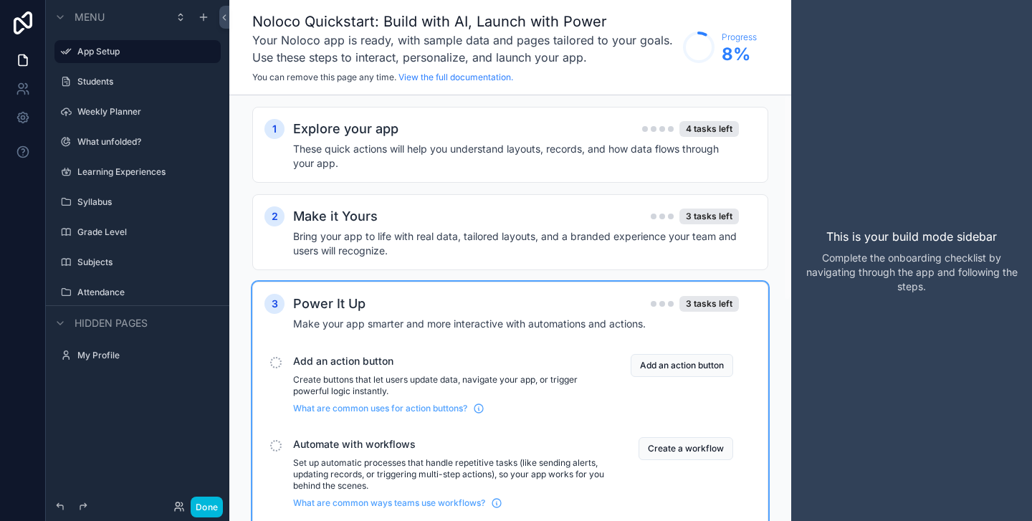
scroll to position [0, 0]
click at [25, 119] on icon at bounding box center [23, 117] width 14 height 14
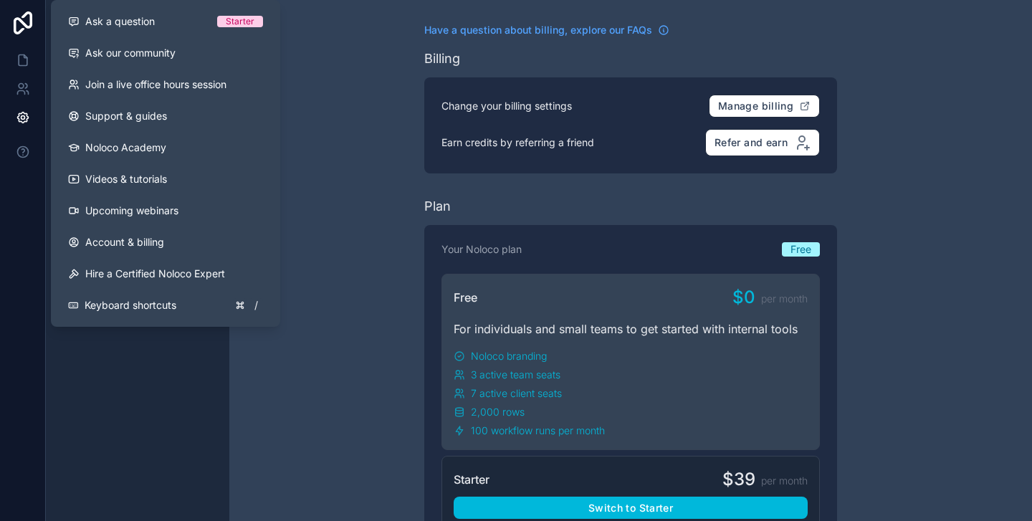
click at [19, 148] on icon at bounding box center [22, 151] width 11 height 11
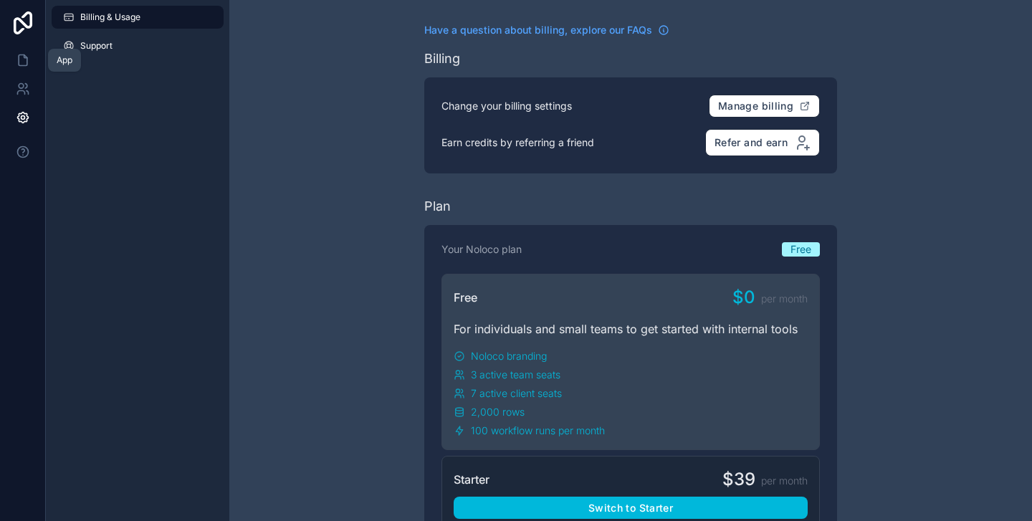
click at [27, 58] on icon at bounding box center [23, 60] width 9 height 11
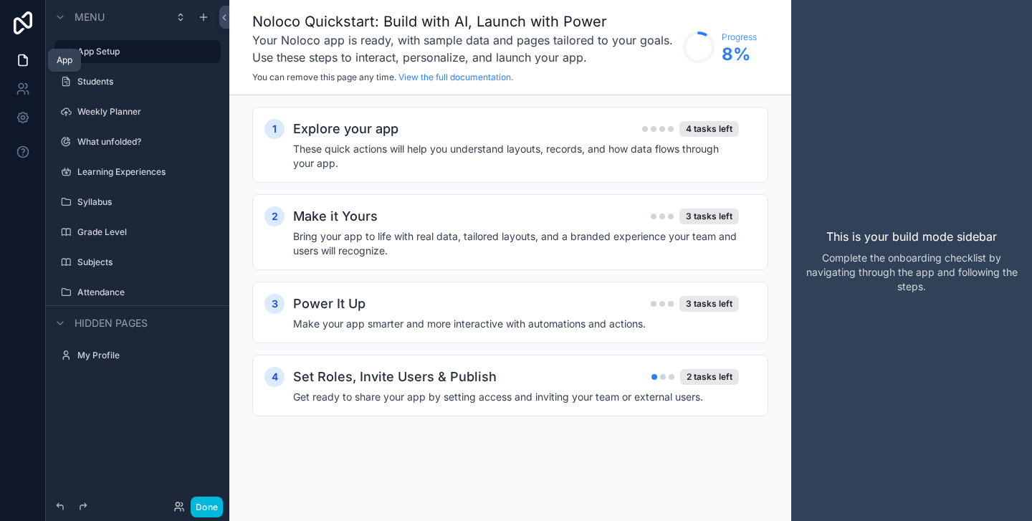
click at [30, 60] on link at bounding box center [22, 60] width 45 height 29
click at [221, 16] on icon at bounding box center [224, 17] width 10 height 11
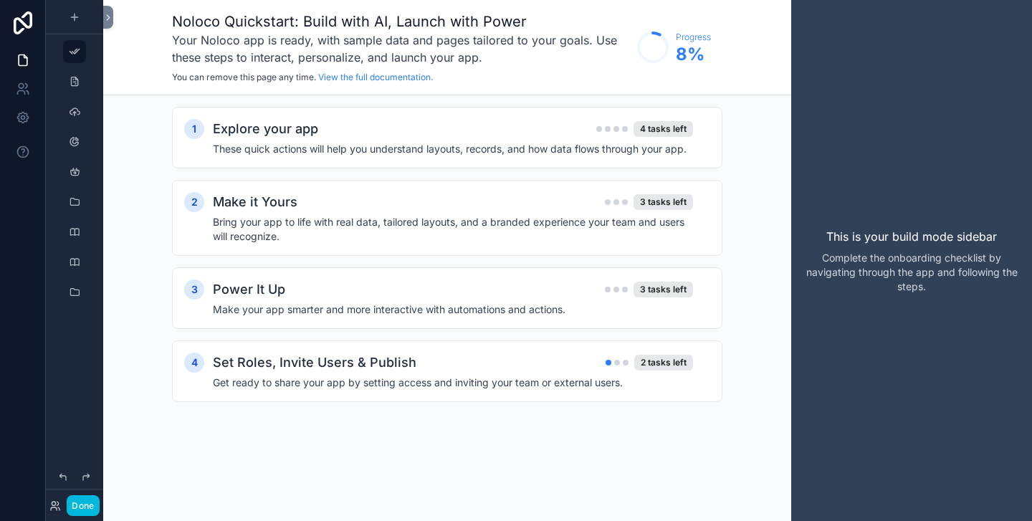
click at [26, 18] on icon at bounding box center [23, 22] width 29 height 23
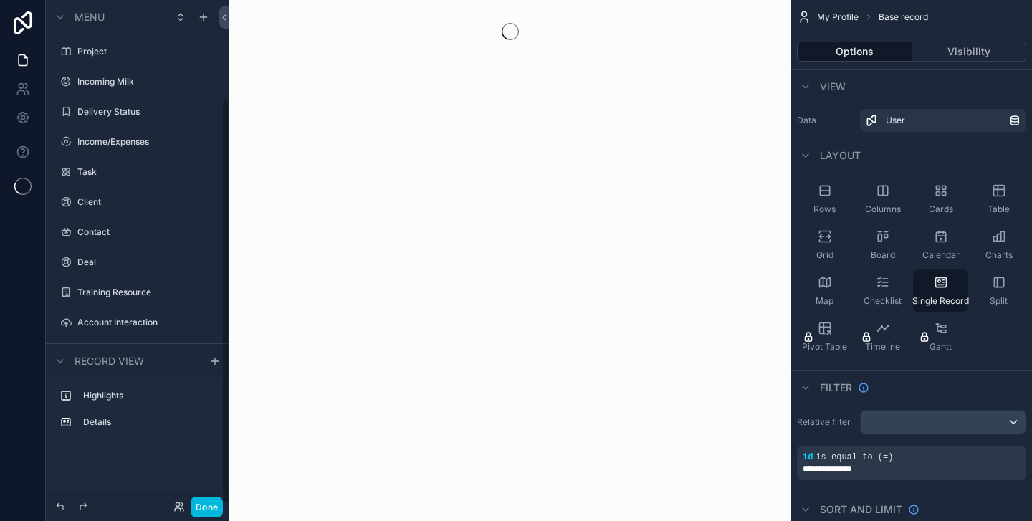
scroll to position [123, 0]
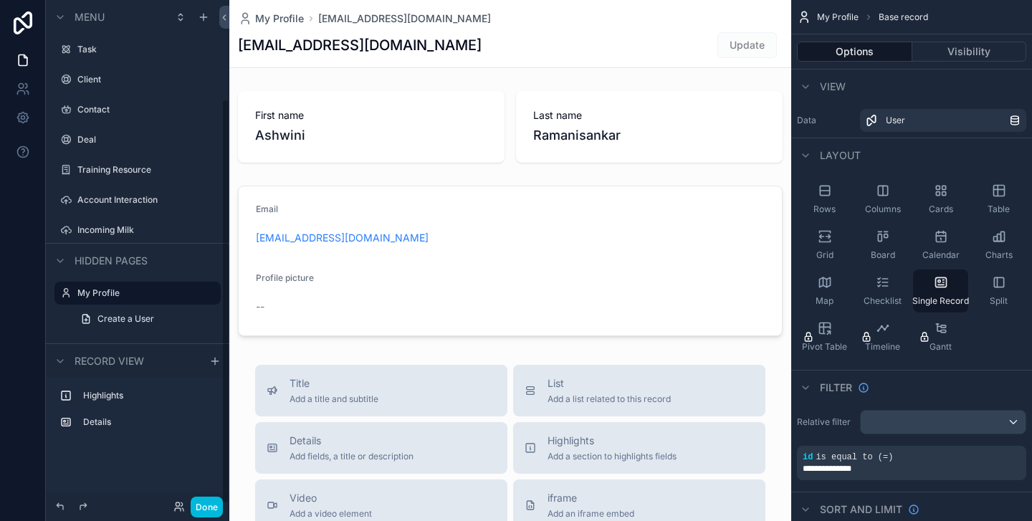
click at [61, 18] on icon "scrollable content" at bounding box center [60, 17] width 6 height 3
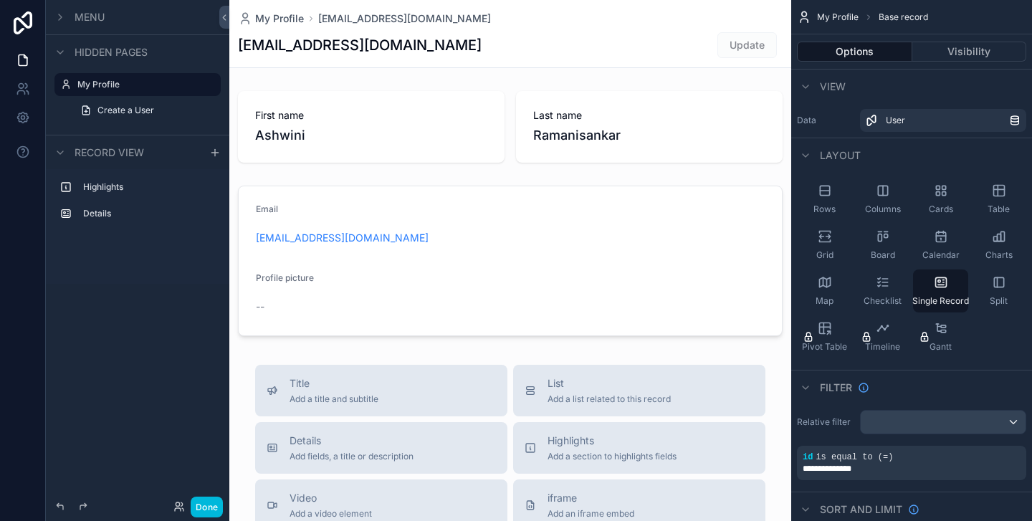
scroll to position [0, 0]
click at [224, 13] on icon at bounding box center [224, 17] width 10 height 11
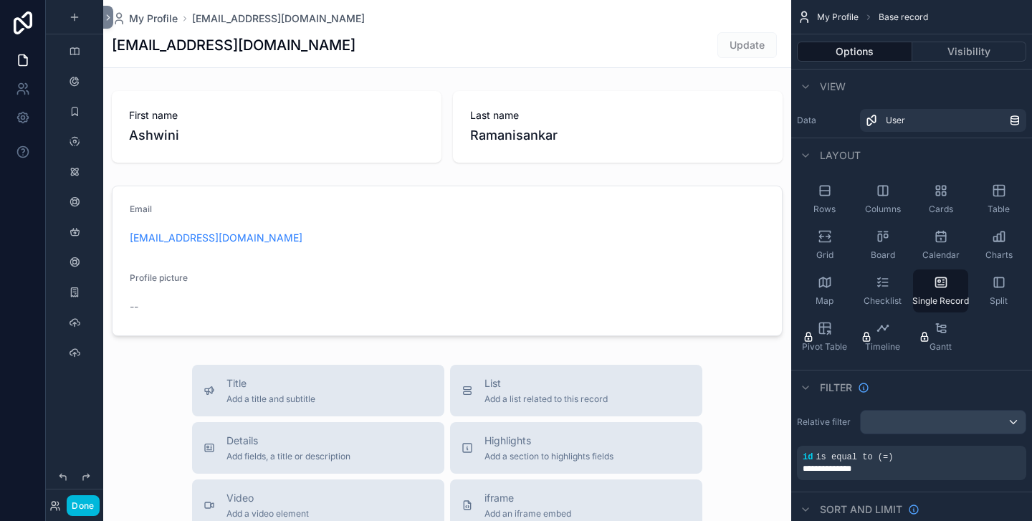
click at [17, 17] on icon at bounding box center [23, 22] width 29 height 23
